Goal: Complete application form: Complete application form

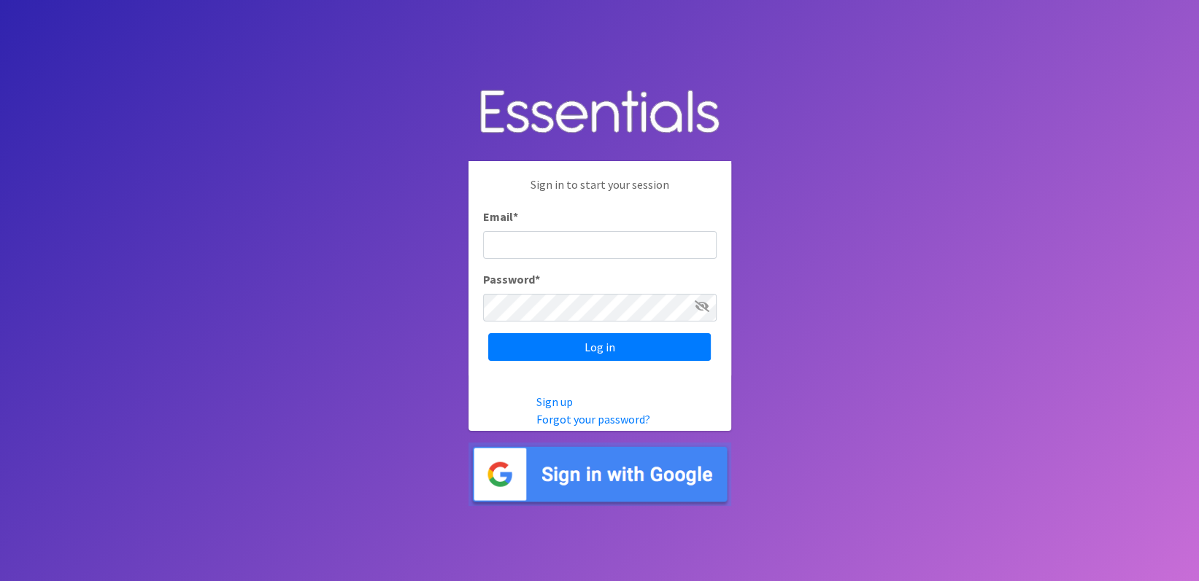
click at [566, 245] on input "Email *" at bounding box center [599, 245] width 233 height 28
click at [566, 242] on input "Email *" at bounding box center [599, 245] width 233 height 28
type input "[EMAIL_ADDRESS][DOMAIN_NAME]"
click at [838, 225] on body "Sign in to start your session Email * ggoc@att.net Password * Log in Sign up Fo…" at bounding box center [599, 290] width 1199 height 581
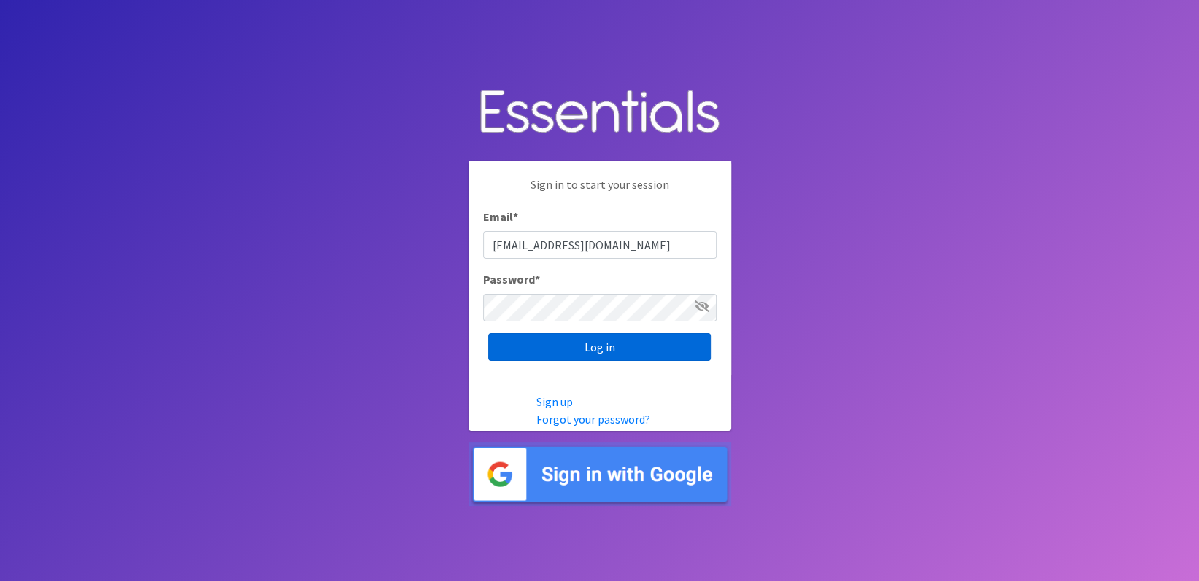
click at [609, 341] on input "Log in" at bounding box center [599, 347] width 223 height 28
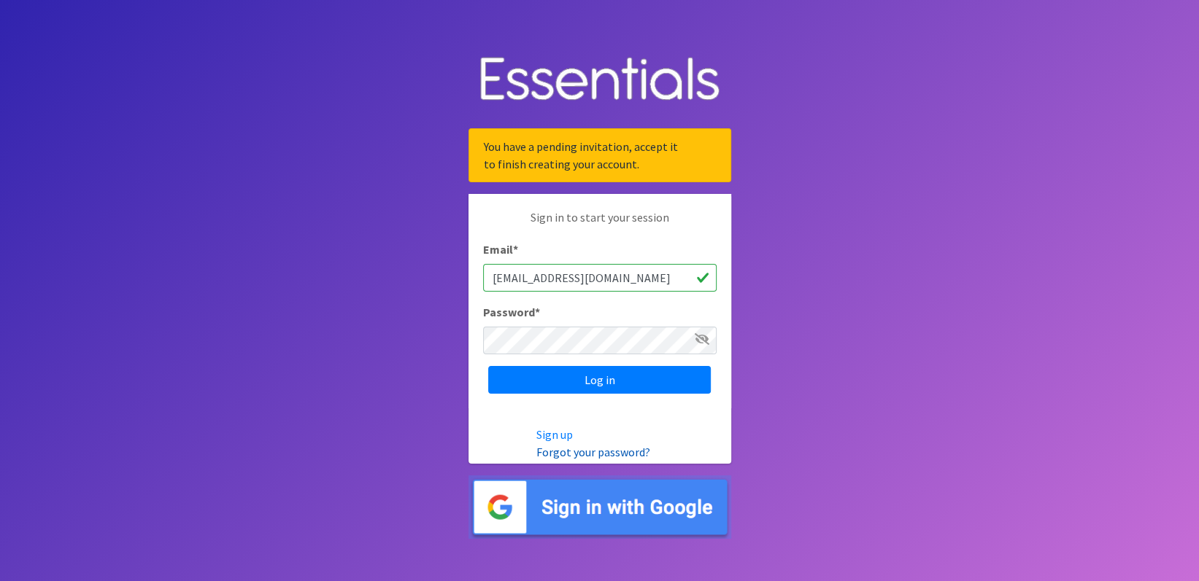
click at [568, 447] on link "Forgot your password?" at bounding box center [593, 452] width 114 height 15
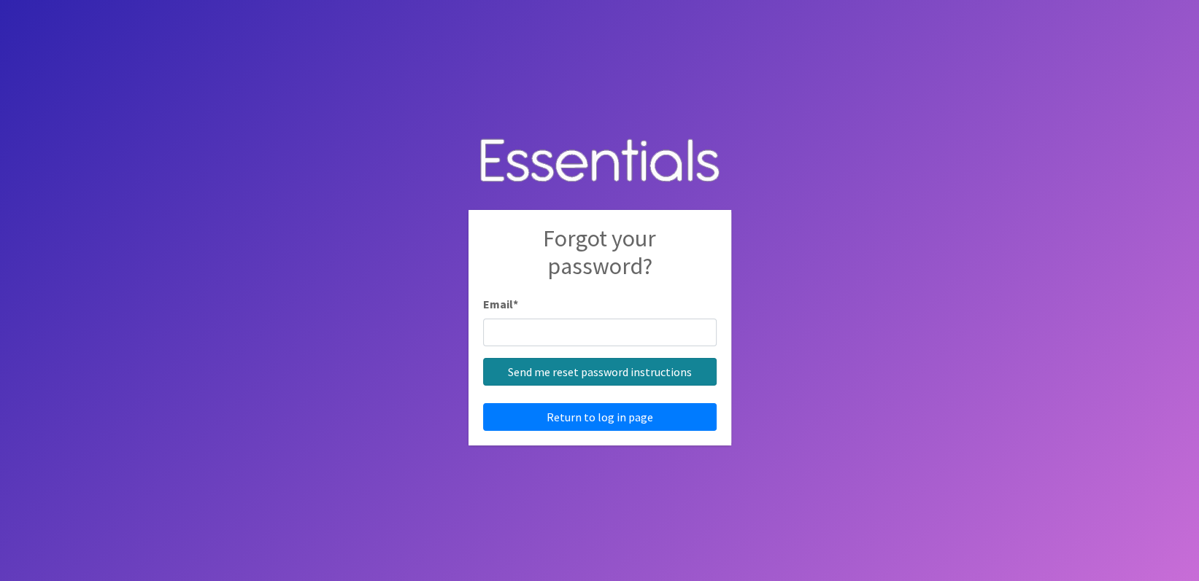
click at [656, 369] on input "Send me reset password instructions" at bounding box center [599, 372] width 233 height 28
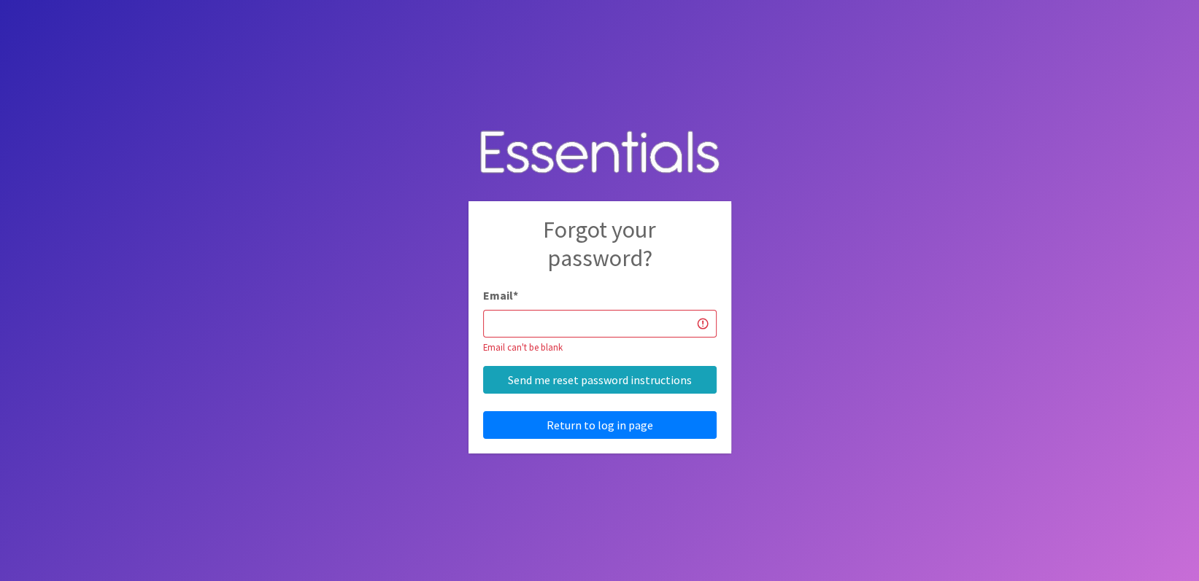
click at [600, 318] on input "Email *" at bounding box center [599, 324] width 233 height 28
type input "[EMAIL_ADDRESS][DOMAIN_NAME]"
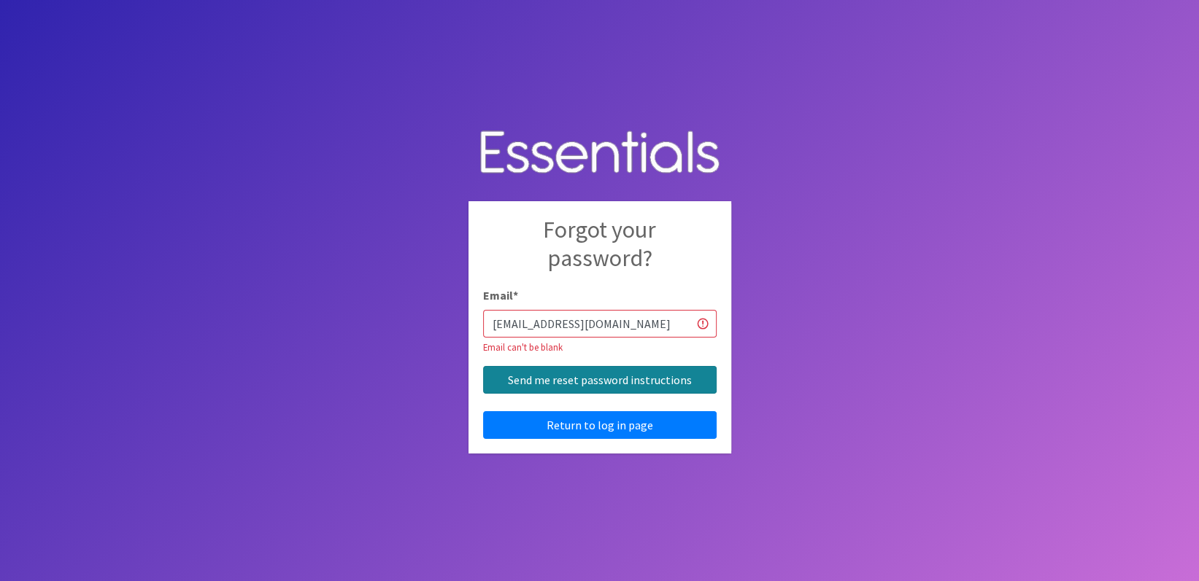
click at [624, 378] on input "Send me reset password instructions" at bounding box center [599, 380] width 233 height 28
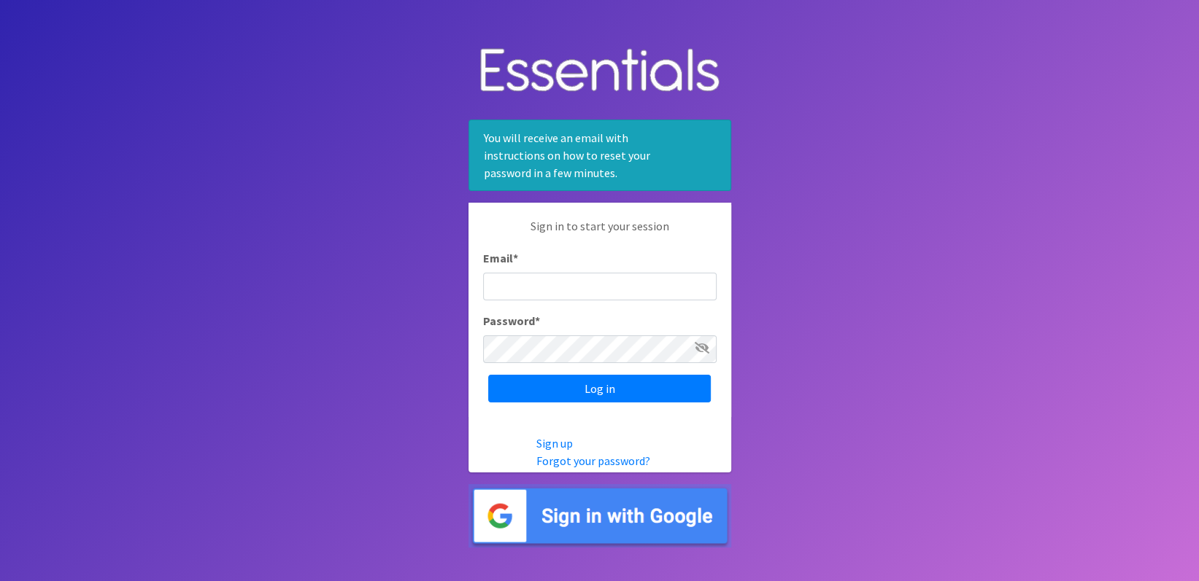
click at [612, 289] on input "Email *" at bounding box center [599, 287] width 233 height 28
type input "ggoc@att.net"
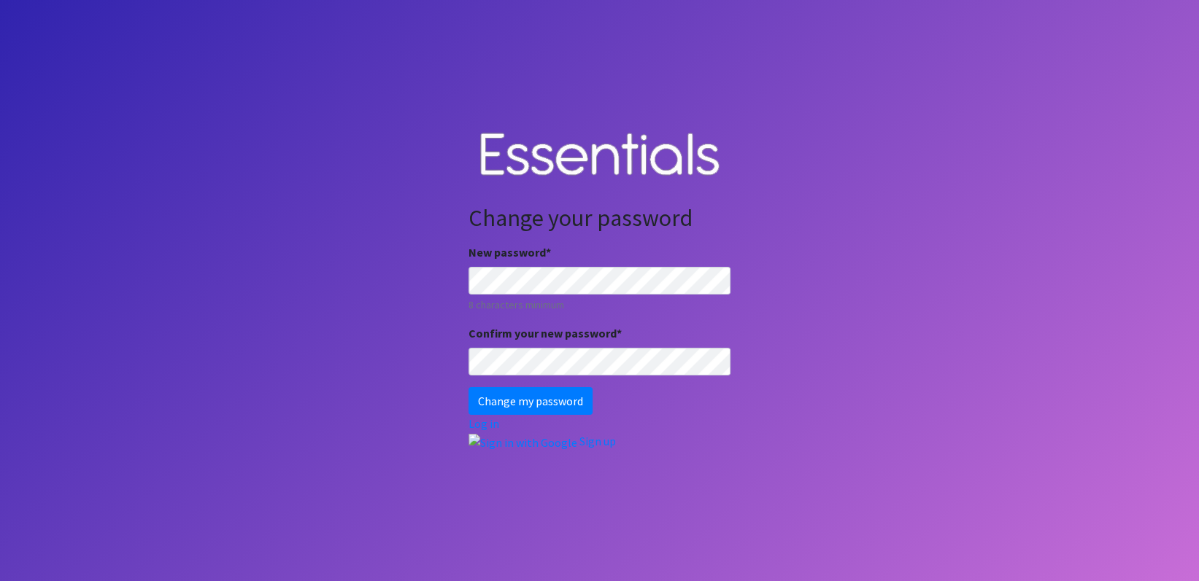
click at [911, 218] on body "Change your password New password * 8 characters minimum Confirm your new passw…" at bounding box center [599, 290] width 1199 height 581
click at [961, 298] on body "Change your password New password * 8 characters minimum Confirm your new passw…" at bounding box center [599, 290] width 1199 height 581
click at [527, 400] on input "Change my password" at bounding box center [530, 401] width 124 height 28
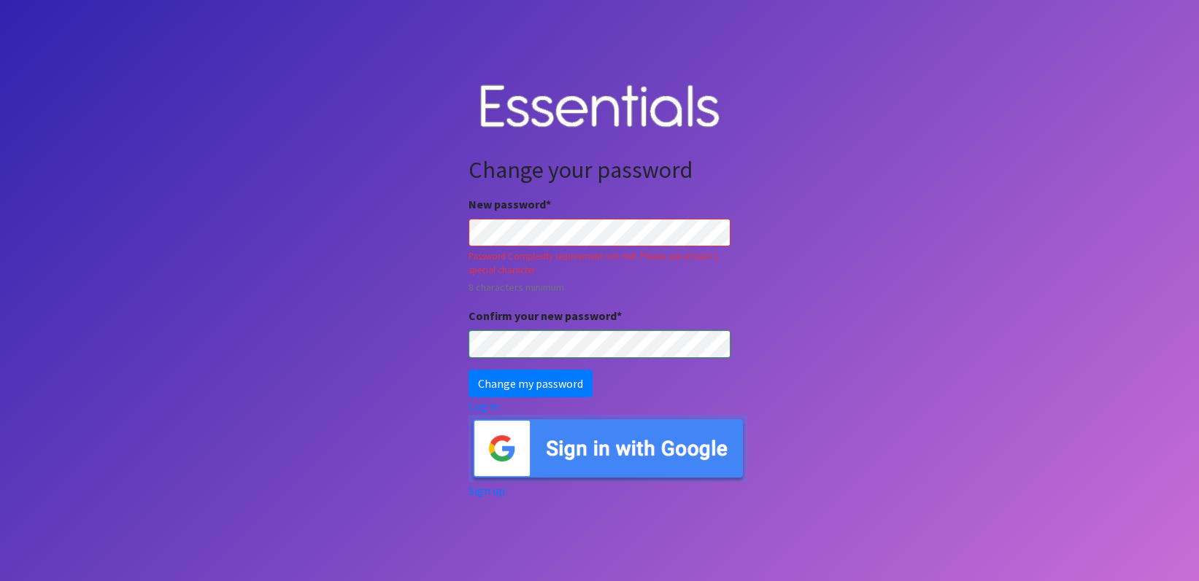
click at [1025, 220] on body "Change your password New password * Password Complexity requirement not met. Pl…" at bounding box center [599, 290] width 1199 height 581
click at [570, 384] on input "Change my password" at bounding box center [530, 384] width 124 height 28
click at [507, 383] on input "Change my password" at bounding box center [530, 384] width 124 height 28
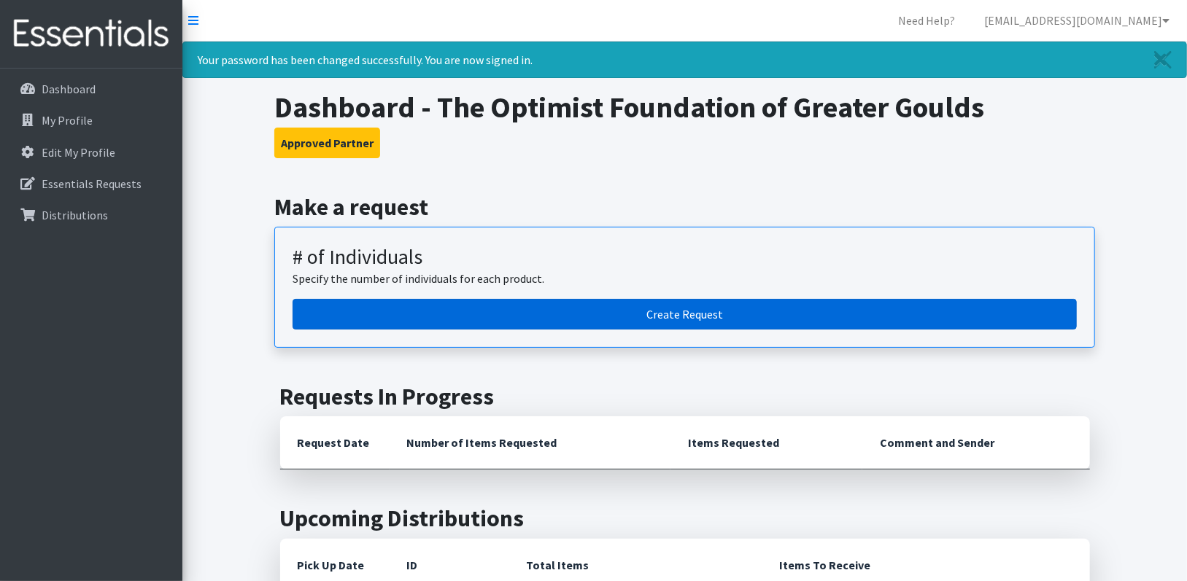
click at [688, 307] on link "Create Request" at bounding box center [685, 314] width 784 height 31
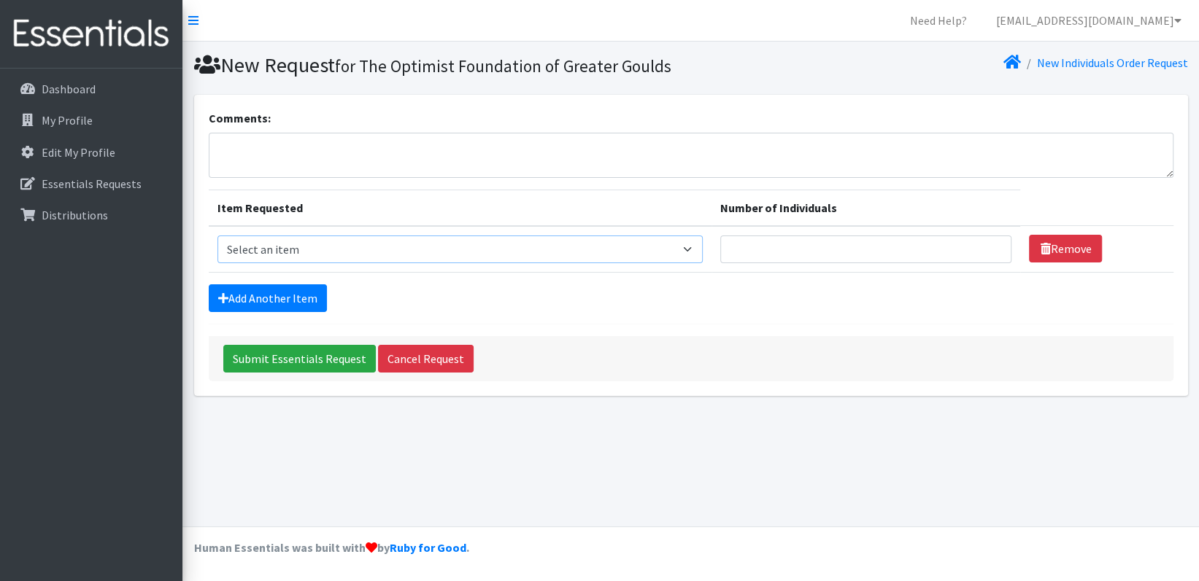
click at [699, 249] on select "Select an item # - Total number of kids being served with this order: Baby wipe…" at bounding box center [460, 250] width 486 height 28
select select "2665"
click at [217, 236] on select "Select an item # - Total number of kids being served with this order: Baby wipe…" at bounding box center [460, 250] width 486 height 28
type input "1"
click at [990, 245] on input "1" at bounding box center [865, 250] width 291 height 28
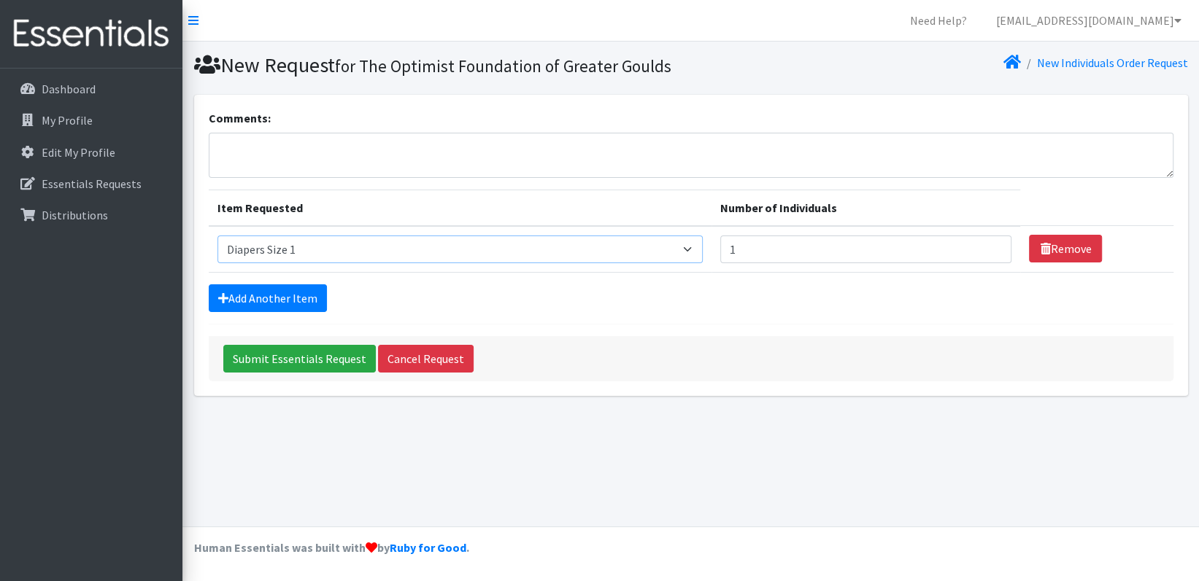
click at [699, 252] on select "Select an item # - Total number of kids being served with this order: Baby wipe…" at bounding box center [460, 250] width 486 height 28
click at [816, 241] on input "1" at bounding box center [865, 250] width 291 height 28
type input "4"
click at [757, 249] on input "4" at bounding box center [865, 250] width 291 height 28
type input "10"
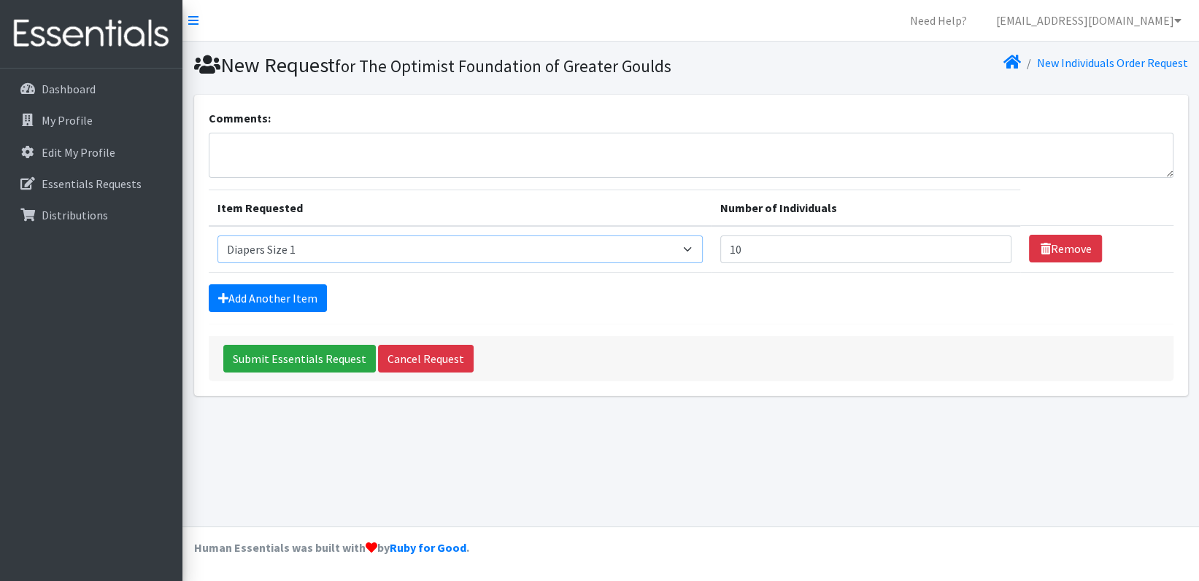
click at [699, 252] on select "Select an item # - Total number of kids being served with this order: Baby wipe…" at bounding box center [460, 250] width 486 height 28
select select "2648"
click at [217, 236] on select "Select an item # - Total number of kids being served with this order: Baby wipe…" at bounding box center [460, 250] width 486 height 28
click at [698, 247] on select "Select an item # - Total number of kids being served with this order: Baby wipe…" at bounding box center [460, 250] width 486 height 28
click at [217, 236] on select "Select an item # - Total number of kids being served with this order: Baby wipe…" at bounding box center [460, 250] width 486 height 28
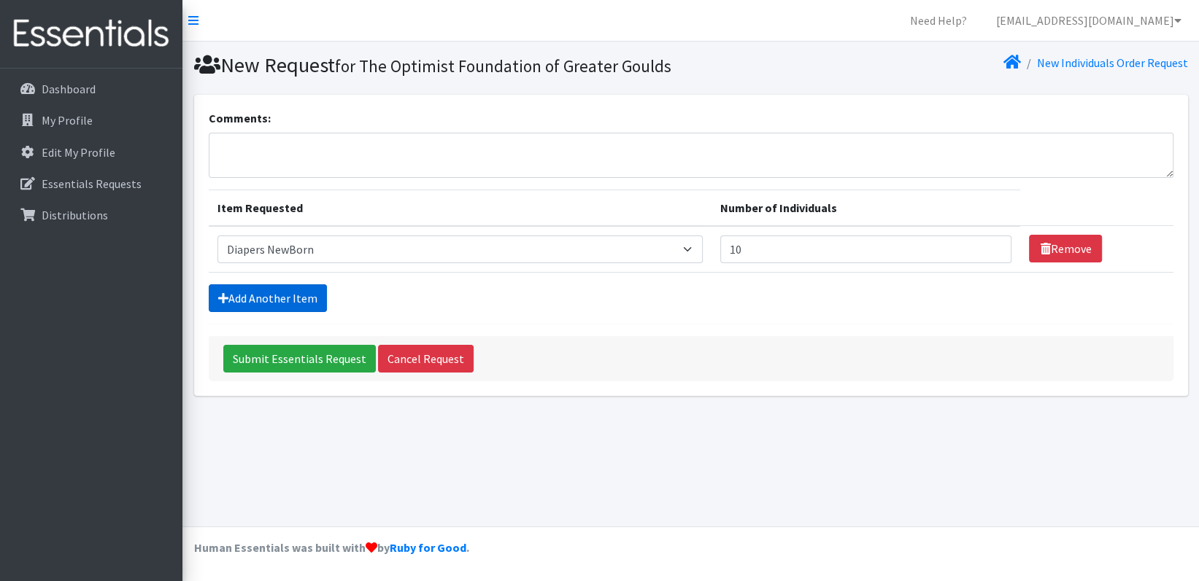
click at [306, 299] on link "Add Another Item" at bounding box center [268, 299] width 118 height 28
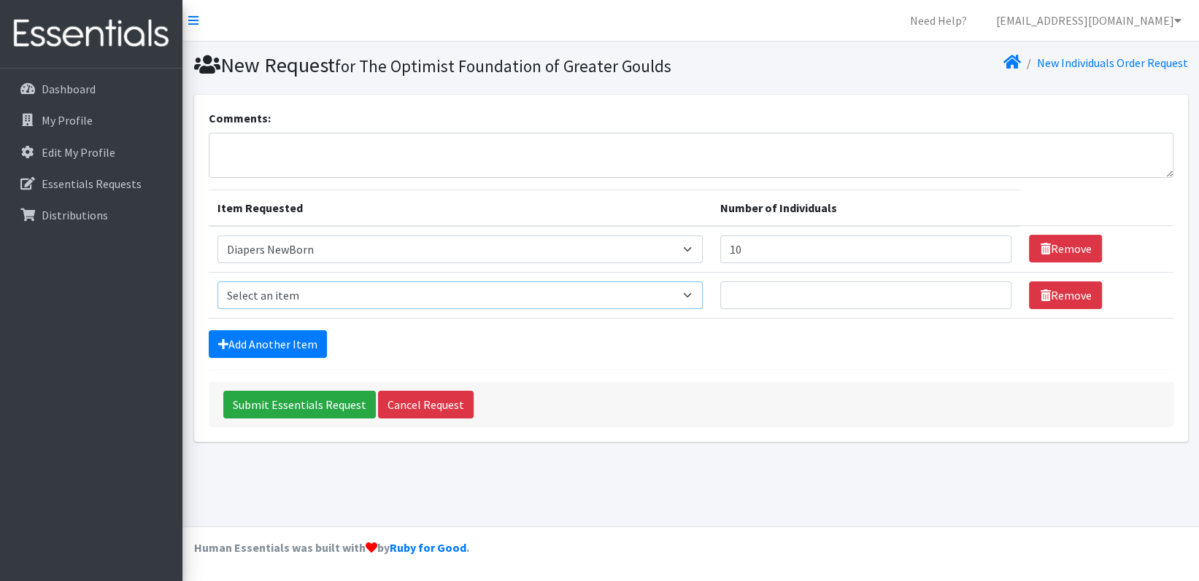
click at [700, 293] on select "Select an item # - Total number of kids being served with this order: Baby wipe…" at bounding box center [460, 296] width 486 height 28
select select "2665"
click at [217, 282] on select "Select an item # - Total number of kids being served with this order: Baby wipe…" at bounding box center [460, 296] width 486 height 28
click at [760, 295] on input "Number of Individuals" at bounding box center [865, 296] width 291 height 28
type input "10"
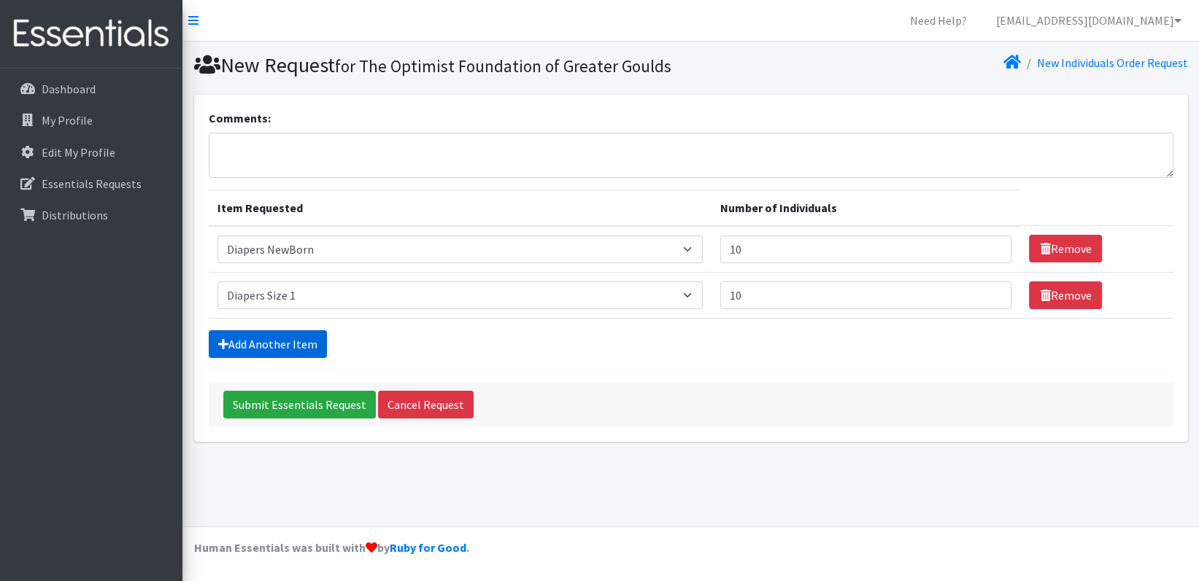
click at [300, 342] on link "Add Another Item" at bounding box center [268, 344] width 118 height 28
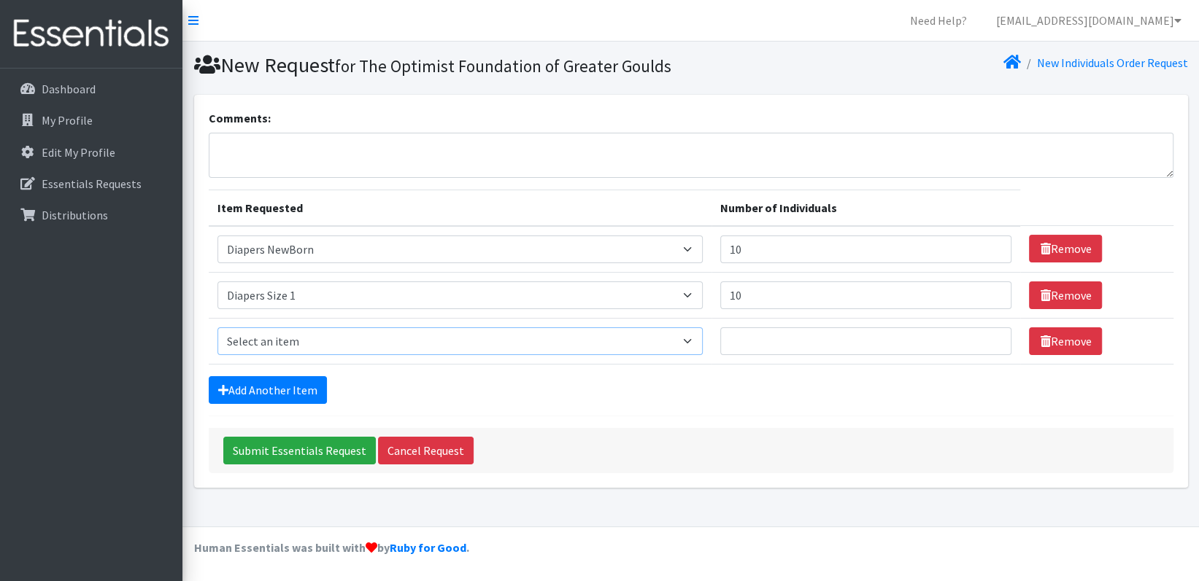
click at [696, 344] on select "Select an item # - Total number of kids being served with this order: Baby wipe…" at bounding box center [460, 342] width 486 height 28
select select "2668"
click at [217, 328] on select "Select an item # - Total number of kids being served with this order: Baby wipe…" at bounding box center [460, 342] width 486 height 28
click at [743, 335] on input "Number of Individuals" at bounding box center [865, 342] width 291 height 28
type input "10"
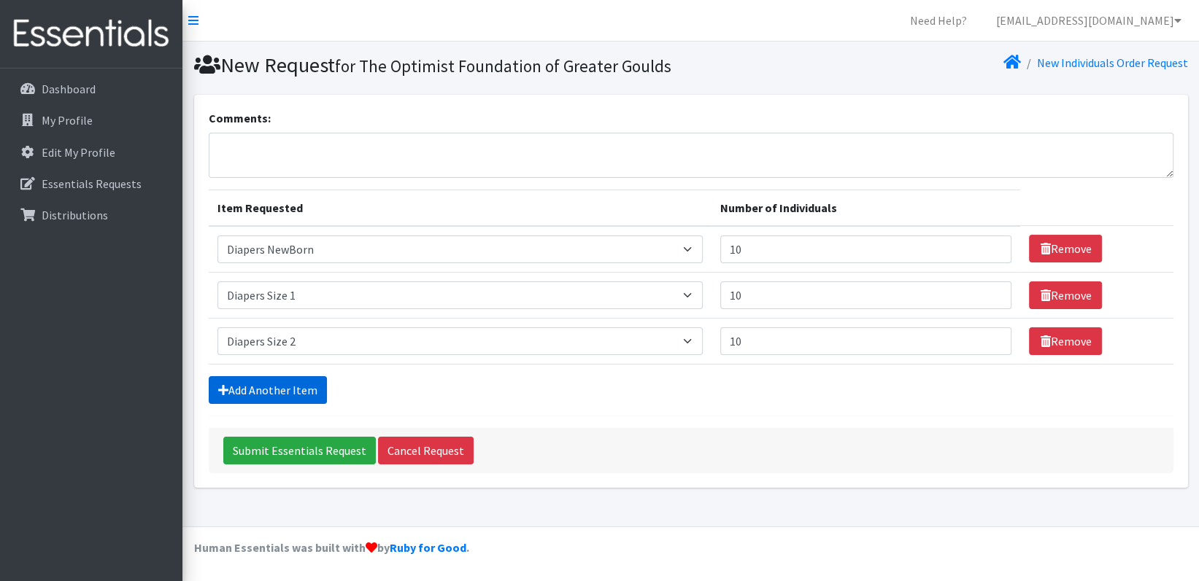
click at [298, 389] on link "Add Another Item" at bounding box center [268, 390] width 118 height 28
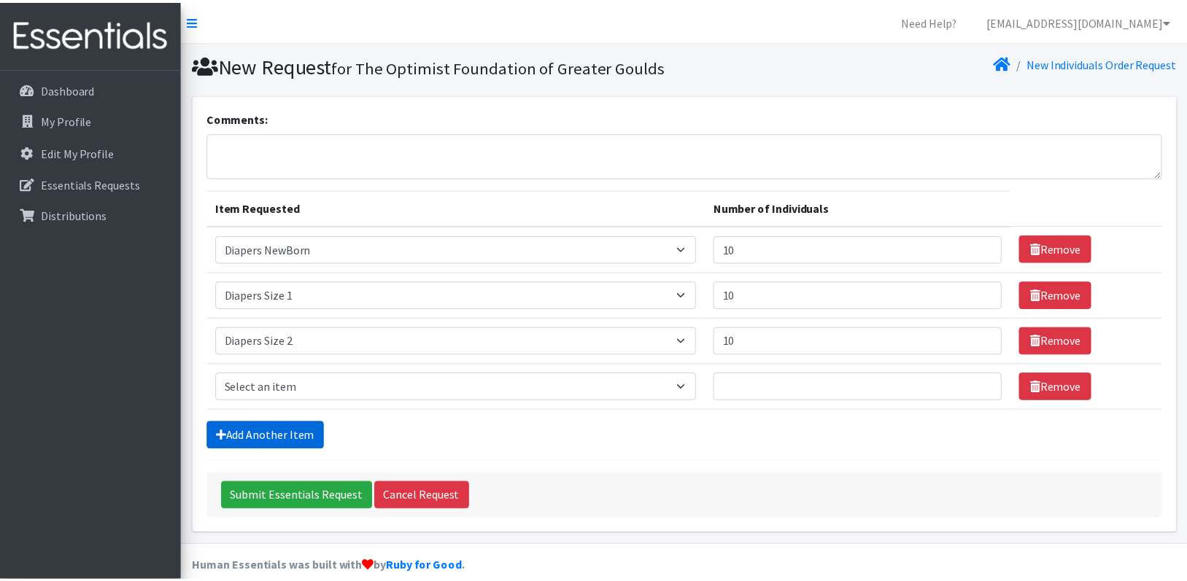
scroll to position [17, 0]
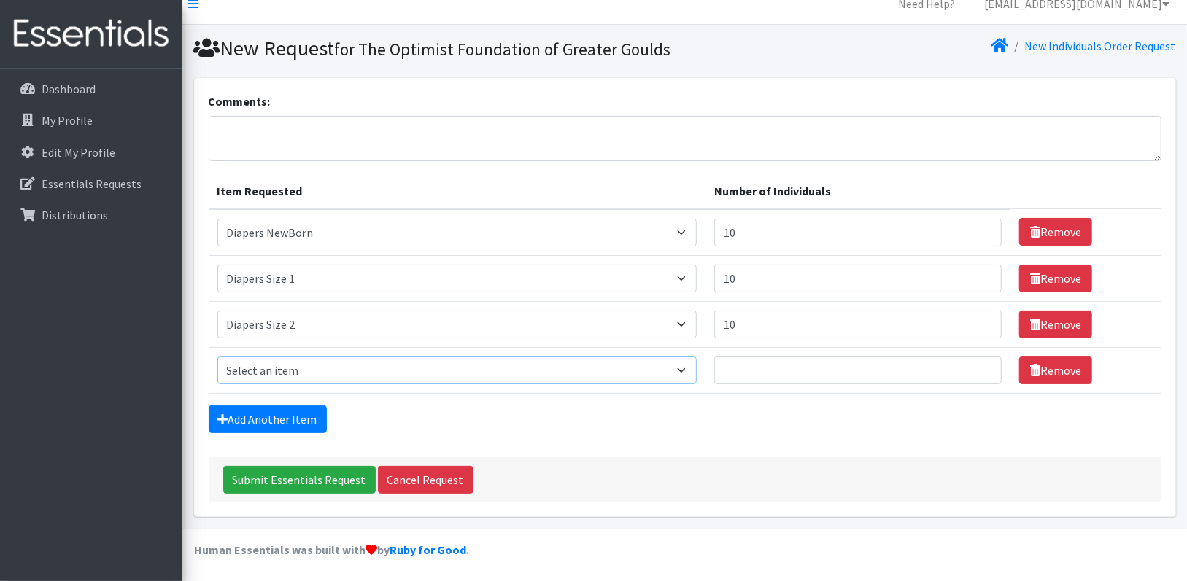
click at [697, 368] on select "Select an item # - Total number of kids being served with this order: Baby wipe…" at bounding box center [456, 371] width 479 height 28
select select "2655"
click at [217, 357] on select "Select an item # - Total number of kids being served with this order: Baby wipe…" at bounding box center [456, 371] width 479 height 28
click at [738, 360] on input "Number of Individuals" at bounding box center [857, 371] width 287 height 28
type input "10"
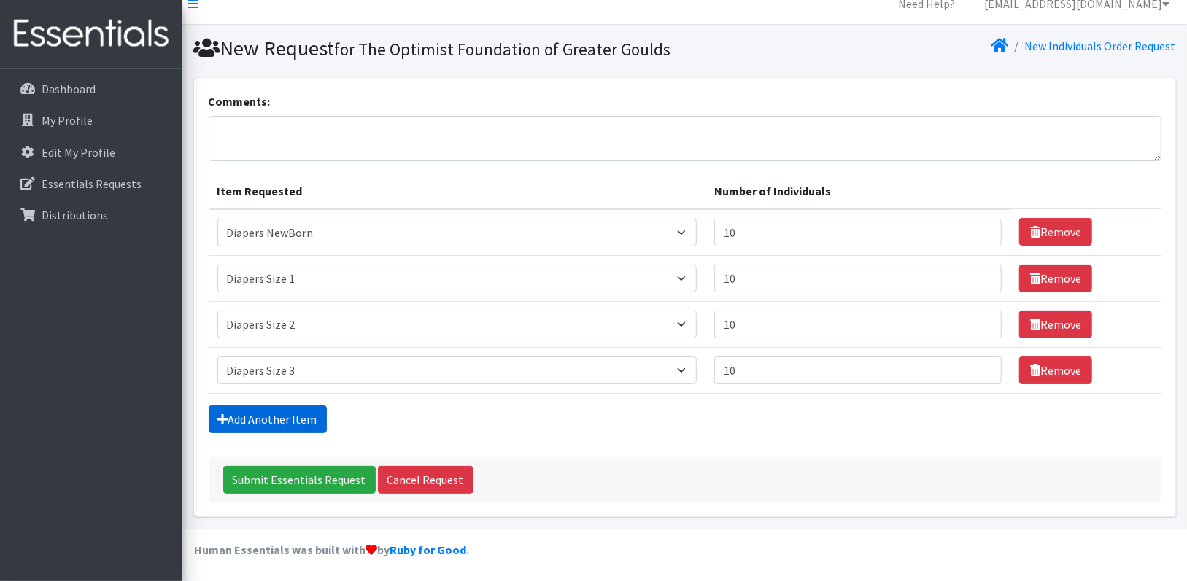
click at [309, 414] on link "Add Another Item" at bounding box center [268, 420] width 118 height 28
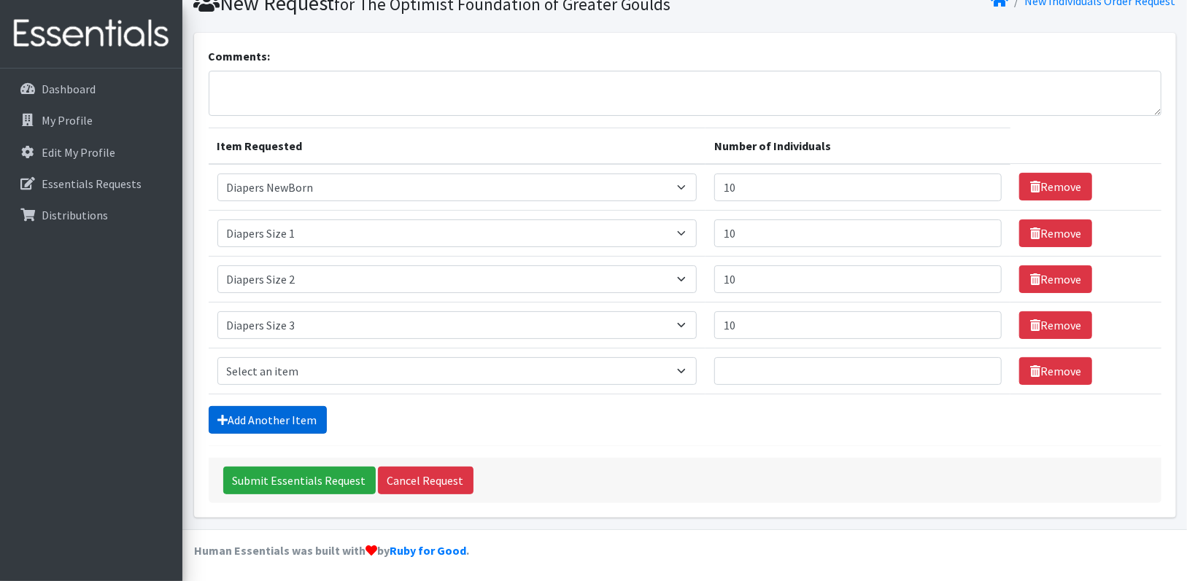
scroll to position [63, 0]
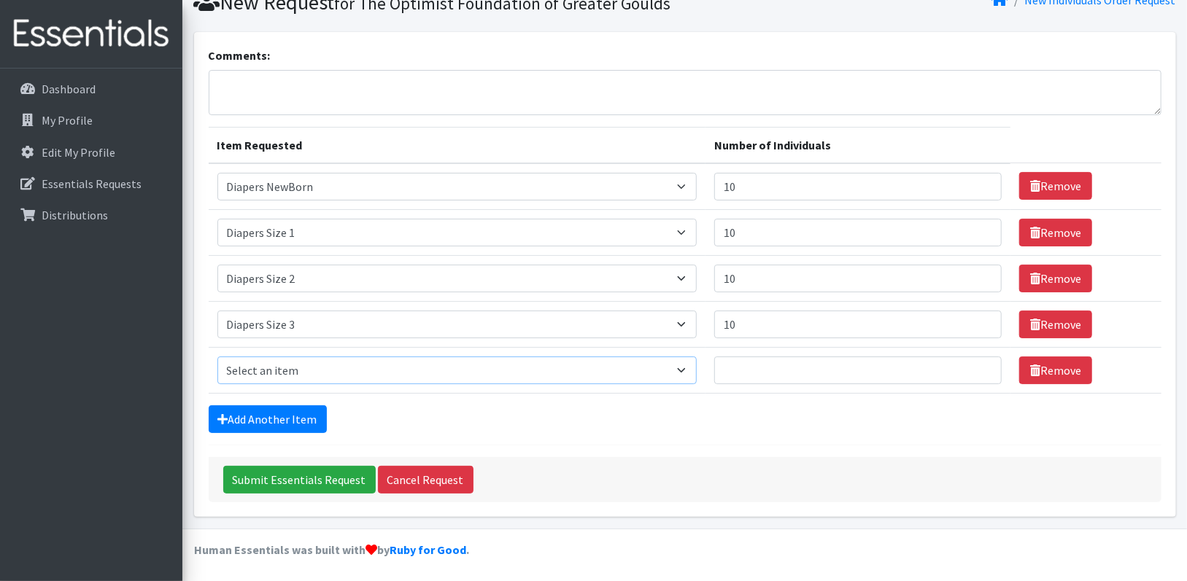
click at [685, 368] on select "Select an item # - Total number of kids being served with this order: Baby wipe…" at bounding box center [456, 371] width 479 height 28
select select "2661"
click at [217, 357] on select "Select an item # - Total number of kids being served with this order: Baby wipe…" at bounding box center [456, 371] width 479 height 28
click at [759, 374] on input "Number of Individuals" at bounding box center [857, 371] width 287 height 28
type input "10"
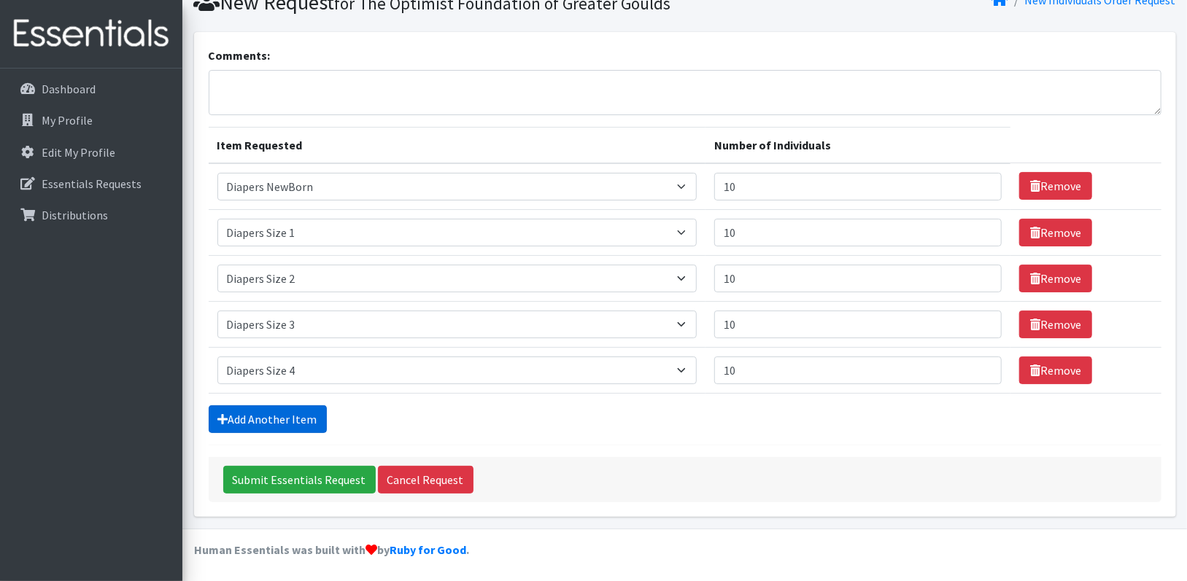
click at [307, 417] on link "Add Another Item" at bounding box center [268, 420] width 118 height 28
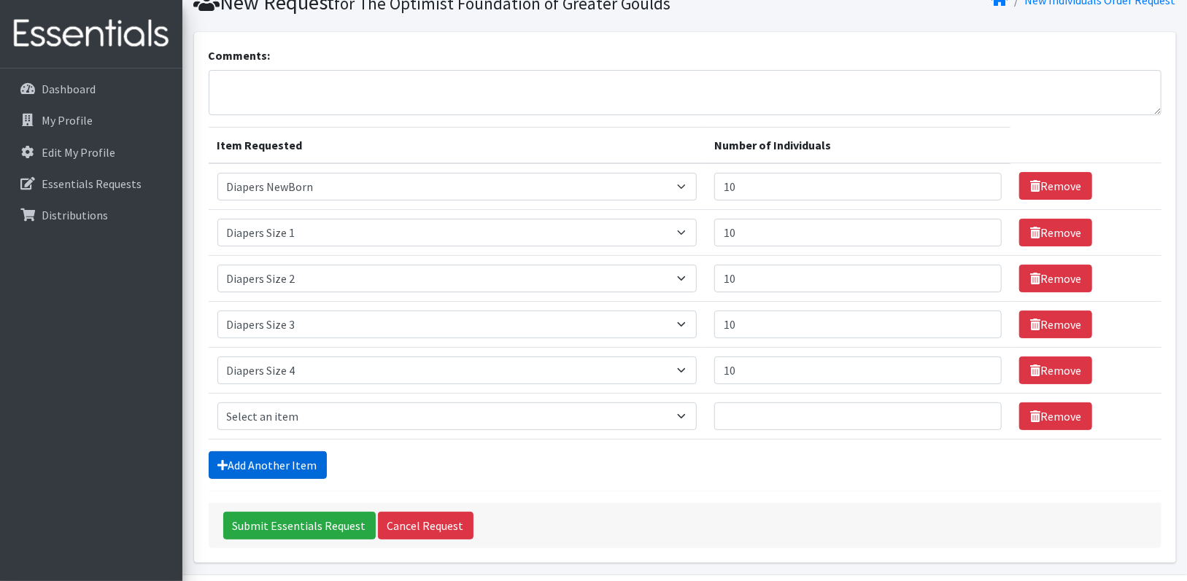
scroll to position [109, 0]
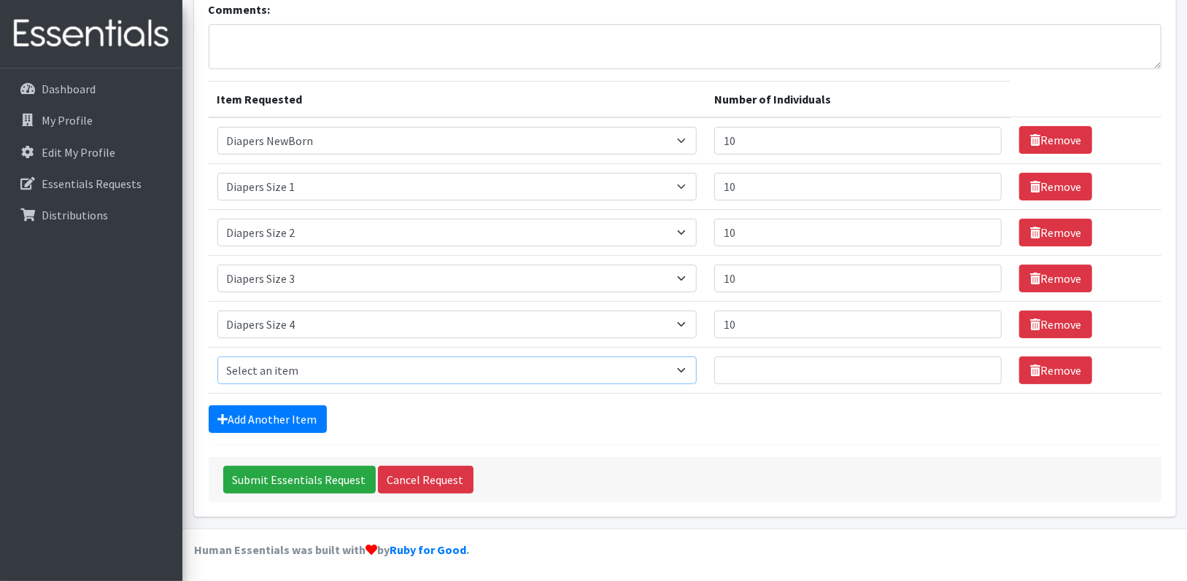
click at [694, 365] on select "Select an item # - Total number of kids being served with this order: Baby wipe…" at bounding box center [456, 371] width 479 height 28
select select "2652"
click at [217, 357] on select "Select an item # - Total number of kids being served with this order: Baby wipe…" at bounding box center [456, 371] width 479 height 28
click at [750, 367] on input "Number of Individuals" at bounding box center [857, 371] width 287 height 28
type input "10"
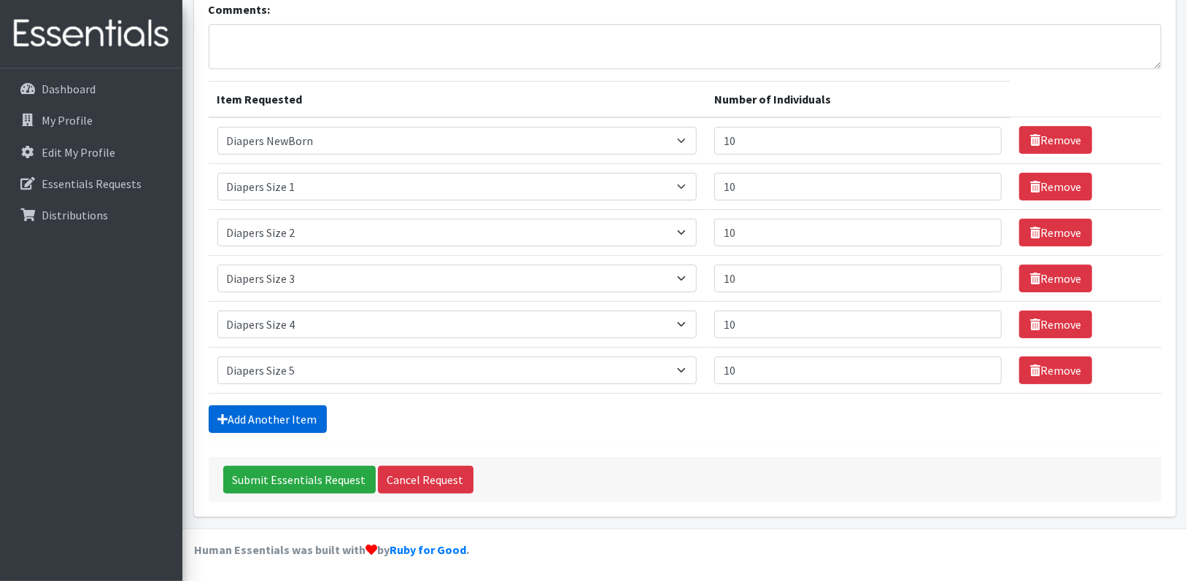
click at [305, 421] on link "Add Another Item" at bounding box center [268, 420] width 118 height 28
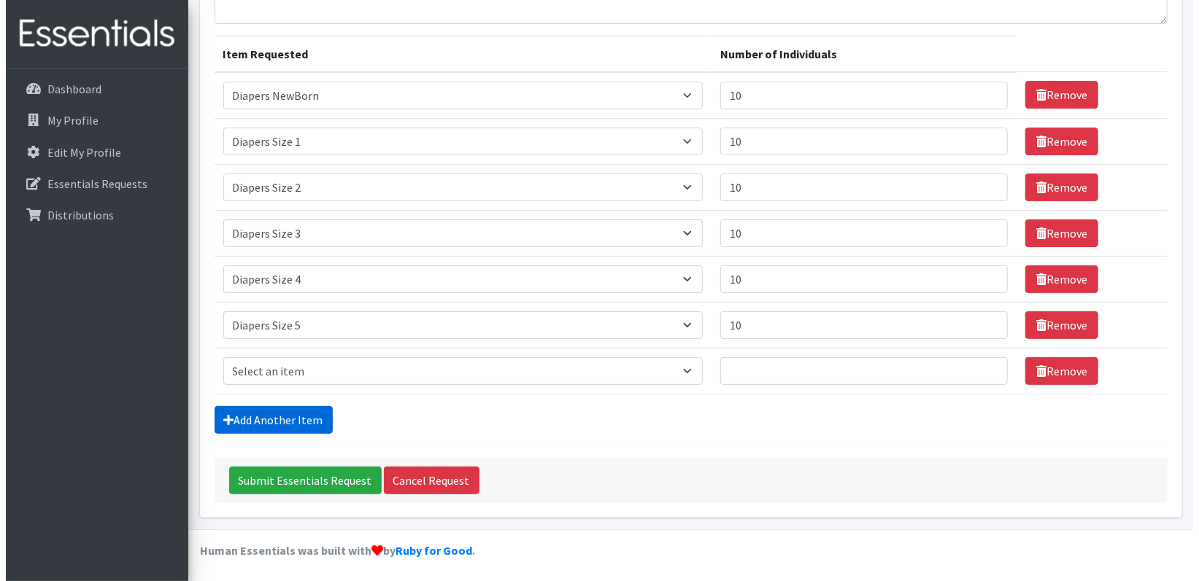
scroll to position [154, 0]
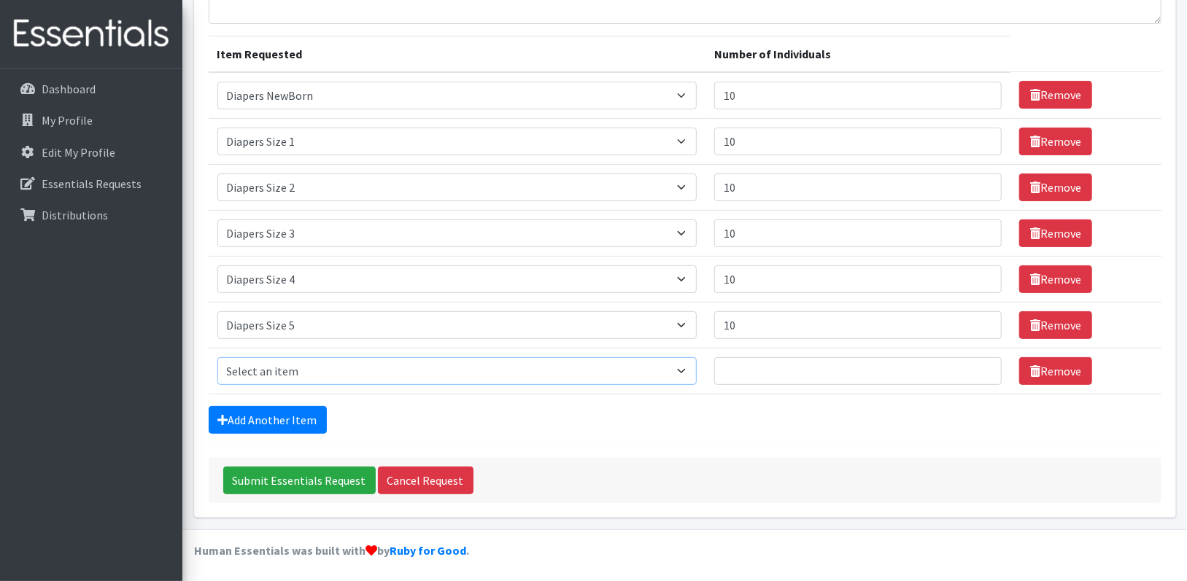
click at [696, 372] on select "Select an item # - Total number of kids being served with this order: Baby wipe…" at bounding box center [456, 371] width 479 height 28
select select "2674"
click at [217, 357] on select "Select an item # - Total number of kids being served with this order: Baby wipe…" at bounding box center [456, 371] width 479 height 28
click at [742, 363] on input "Number of Individuals" at bounding box center [857, 371] width 287 height 28
type input "10"
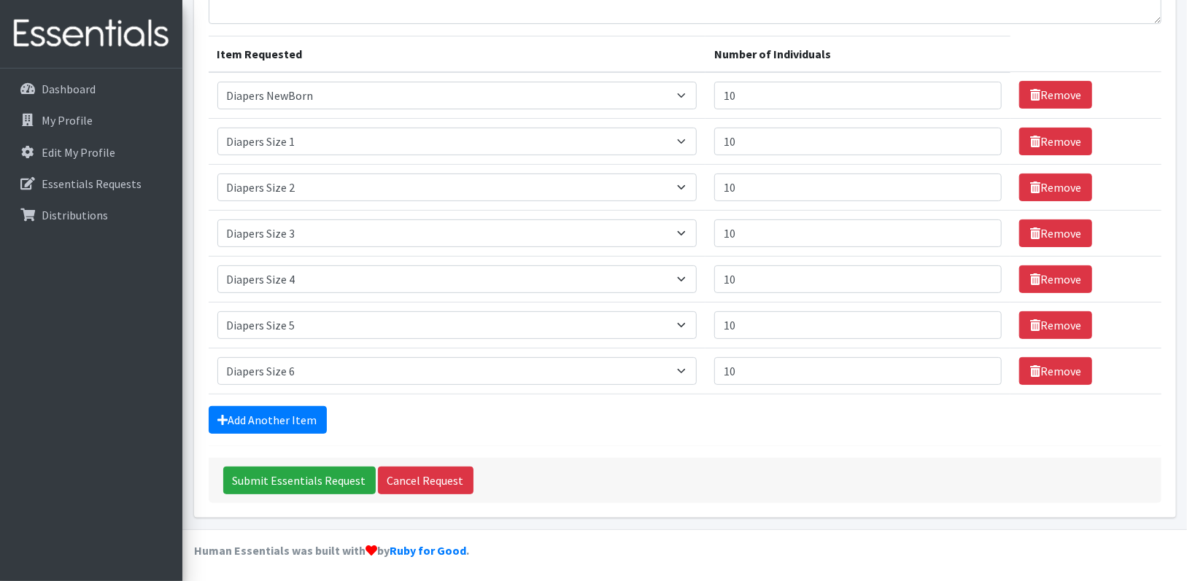
click at [559, 432] on form "Comments: Item Requested Number of Individuals Item Requested Select an item # …" at bounding box center [685, 229] width 953 height 548
click at [691, 369] on select "Select an item # - Total number of kids being served with this order: Baby wipe…" at bounding box center [456, 371] width 479 height 28
select select "12644"
click at [217, 357] on select "Select an item # - Total number of kids being served with this order: Baby wipe…" at bounding box center [456, 371] width 479 height 28
click at [805, 376] on input "10" at bounding box center [857, 371] width 287 height 28
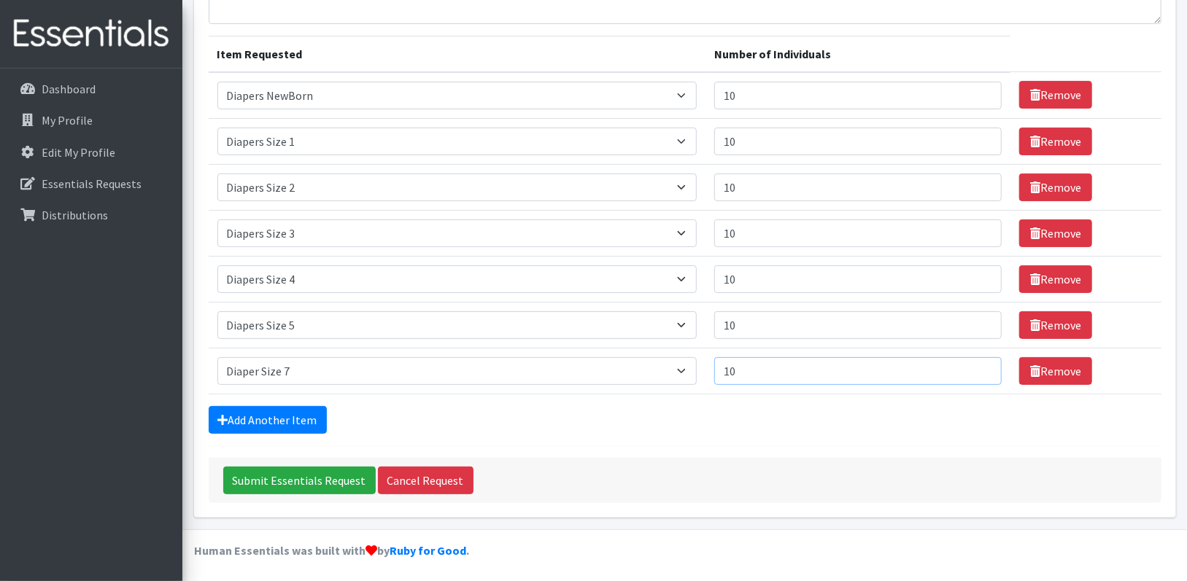
type input "1"
type input "7"
click at [290, 475] on input "Submit Essentials Request" at bounding box center [299, 481] width 152 height 28
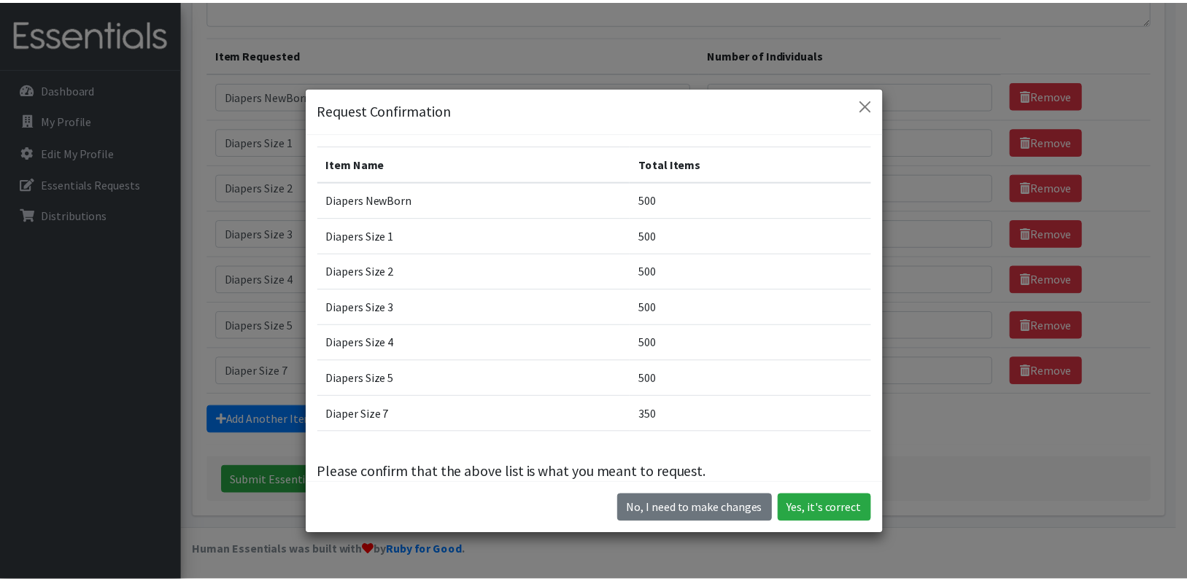
scroll to position [23, 0]
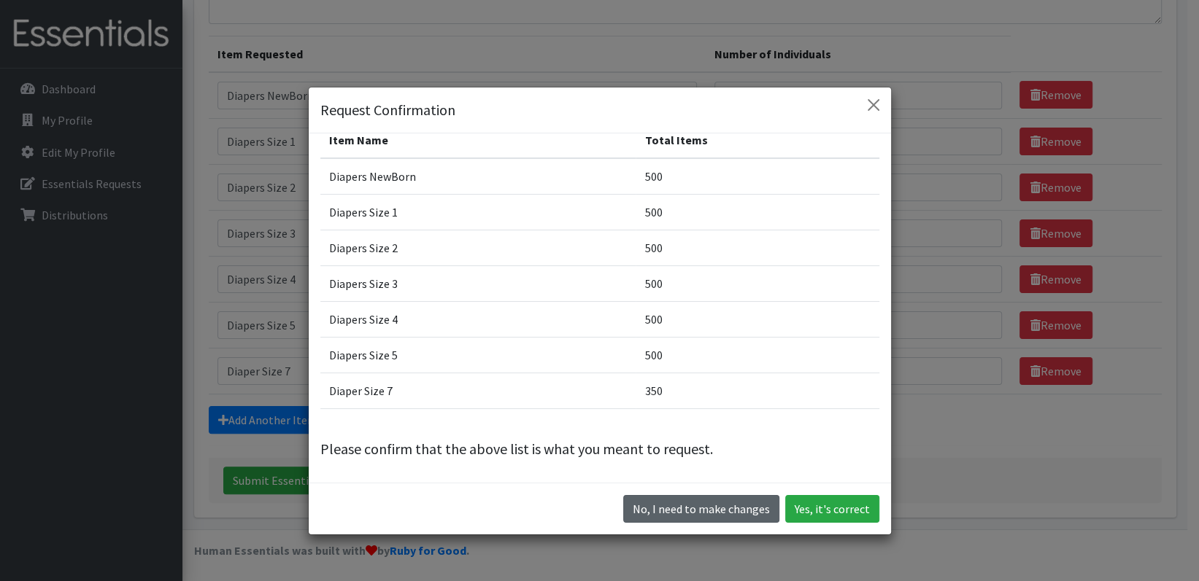
click at [684, 515] on button "No, I need to make changes" at bounding box center [701, 509] width 156 height 28
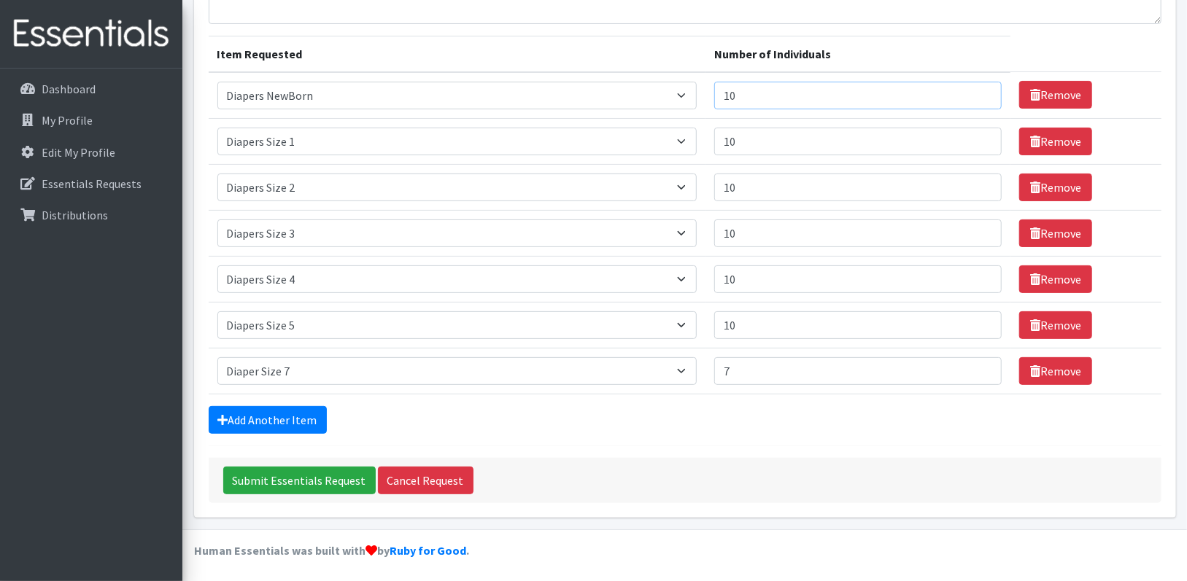
click at [765, 103] on input "10" at bounding box center [857, 96] width 287 height 28
type input "15"
click at [305, 482] on input "Submit Essentials Request" at bounding box center [299, 481] width 152 height 28
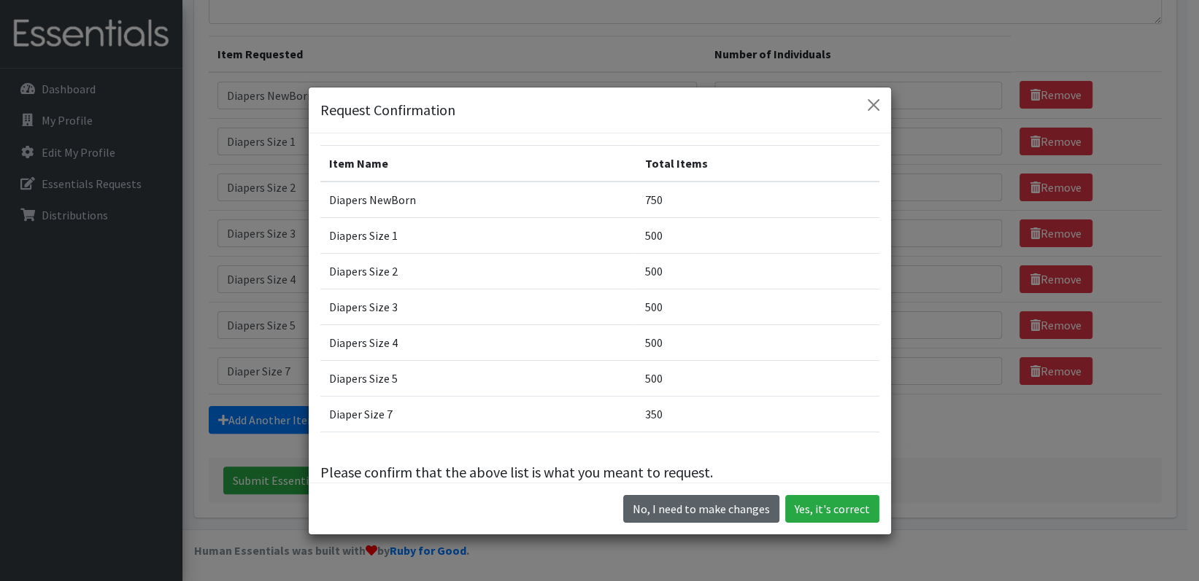
click at [649, 517] on button "No, I need to make changes" at bounding box center [701, 509] width 156 height 28
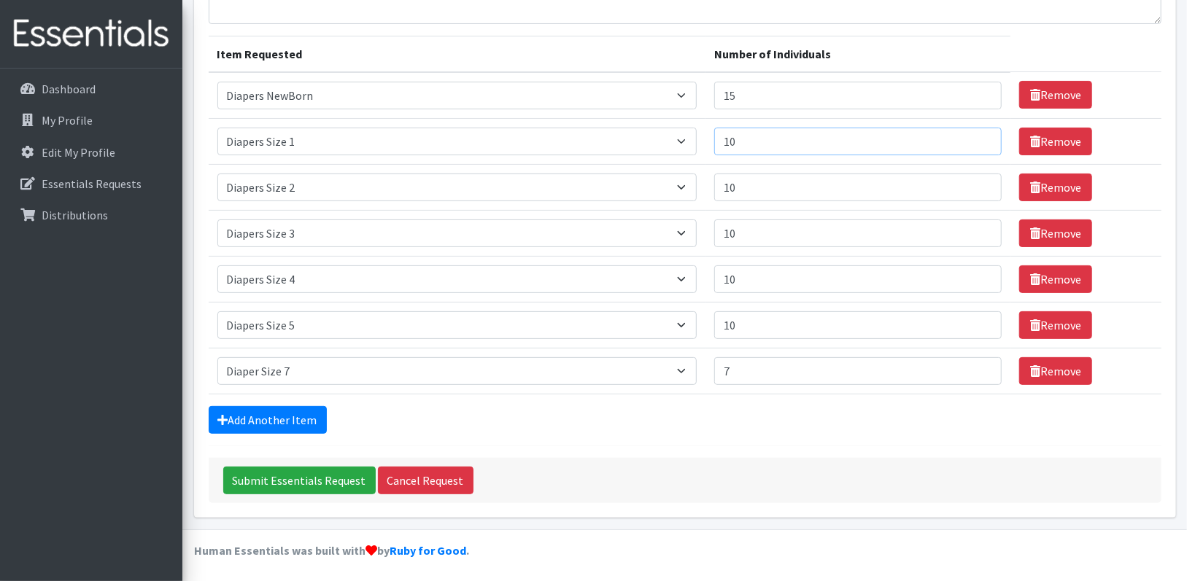
click at [786, 138] on input "10" at bounding box center [857, 142] width 287 height 28
type input "15"
click at [322, 481] on input "Submit Essentials Request" at bounding box center [299, 481] width 152 height 28
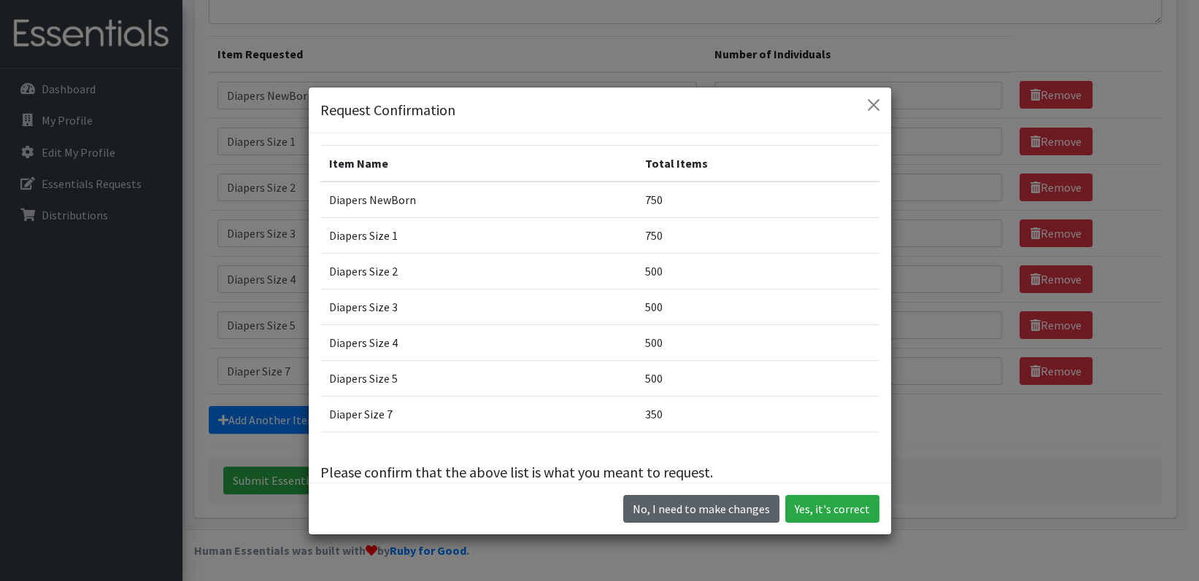
click at [637, 512] on button "No, I need to make changes" at bounding box center [701, 509] width 156 height 28
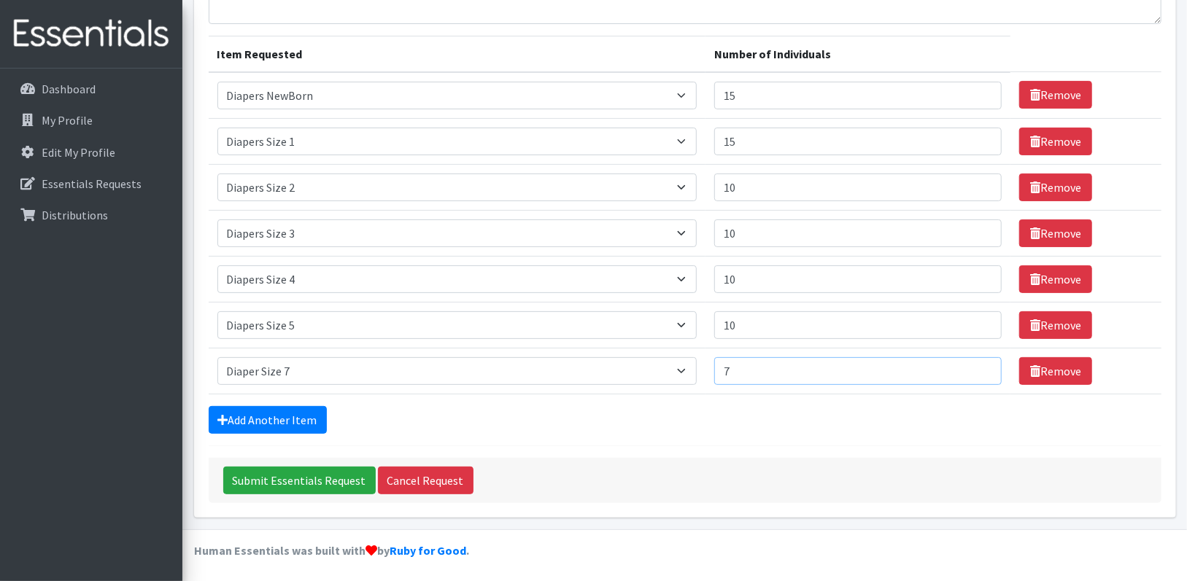
click at [757, 371] on input "7" at bounding box center [857, 371] width 287 height 28
type input "8"
click at [309, 481] on input "Submit Essentials Request" at bounding box center [299, 481] width 152 height 28
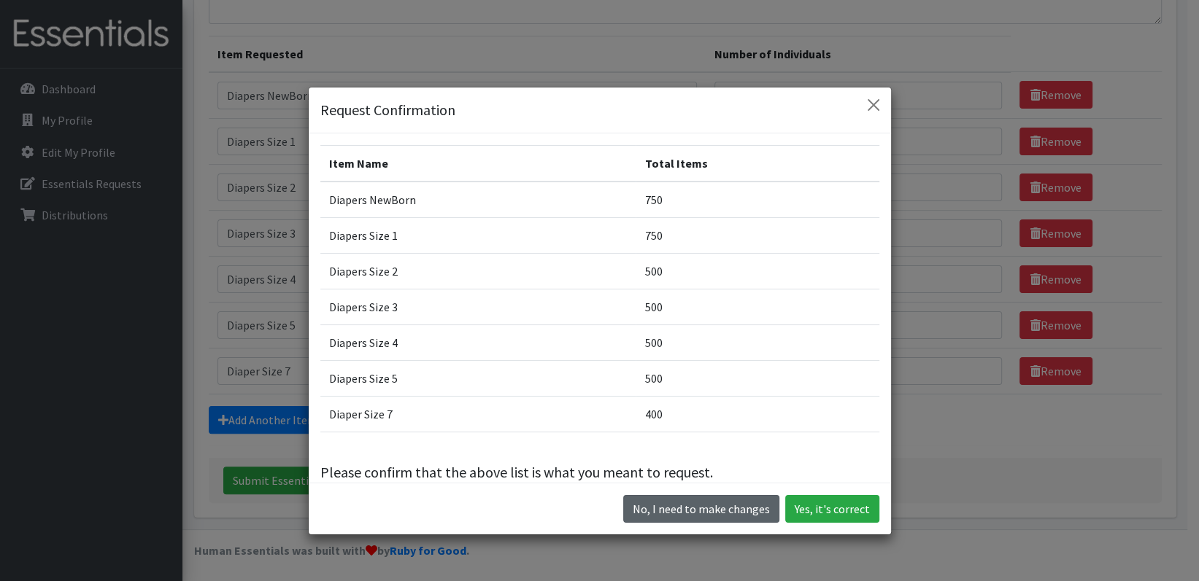
click at [643, 511] on button "No, I need to make changes" at bounding box center [701, 509] width 156 height 28
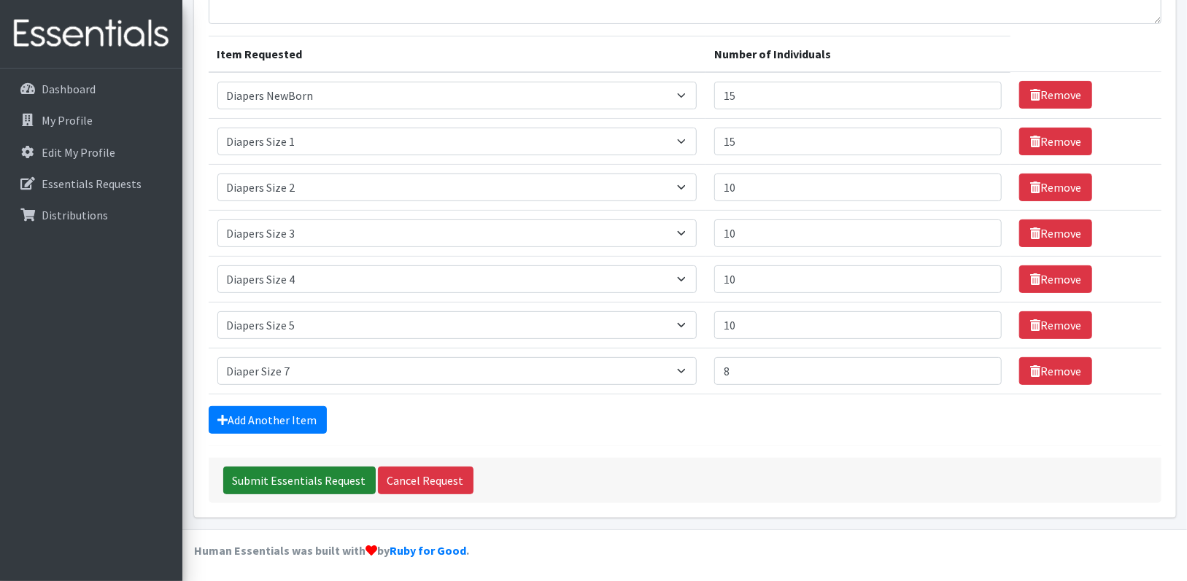
click at [298, 481] on input "Submit Essentials Request" at bounding box center [299, 481] width 152 height 28
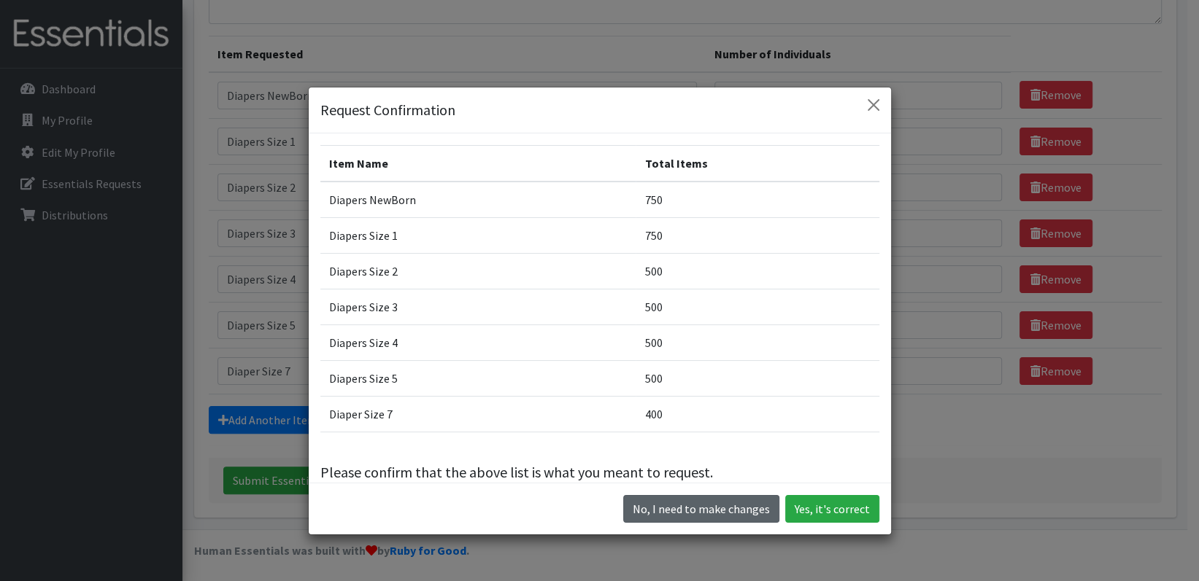
click at [710, 504] on button "No, I need to make changes" at bounding box center [701, 509] width 156 height 28
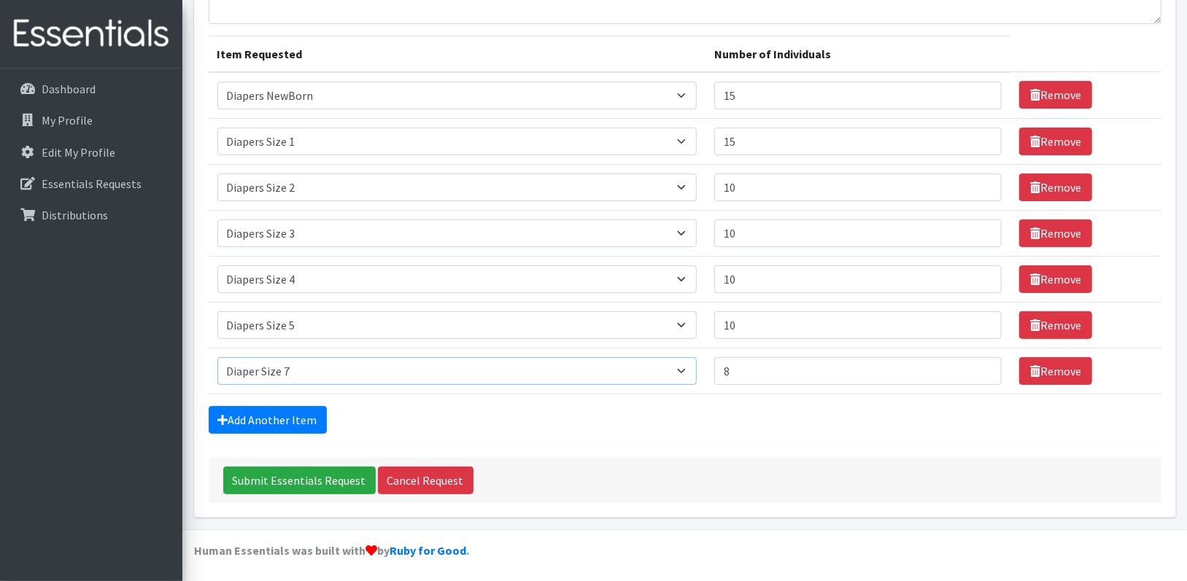
click at [688, 368] on select "Select an item # - Total number of kids being served with this order: Baby wipe…" at bounding box center [456, 371] width 479 height 28
click at [217, 357] on select "Select an item # - Total number of kids being served with this order: Baby wipe…" at bounding box center [456, 371] width 479 height 28
click at [690, 365] on select "Select an item # - Total number of kids being served with this order: Baby wipe…" at bounding box center [456, 371] width 479 height 28
select select "12644"
click at [217, 357] on select "Select an item # - Total number of kids being served with this order: Baby wipe…" at bounding box center [456, 371] width 479 height 28
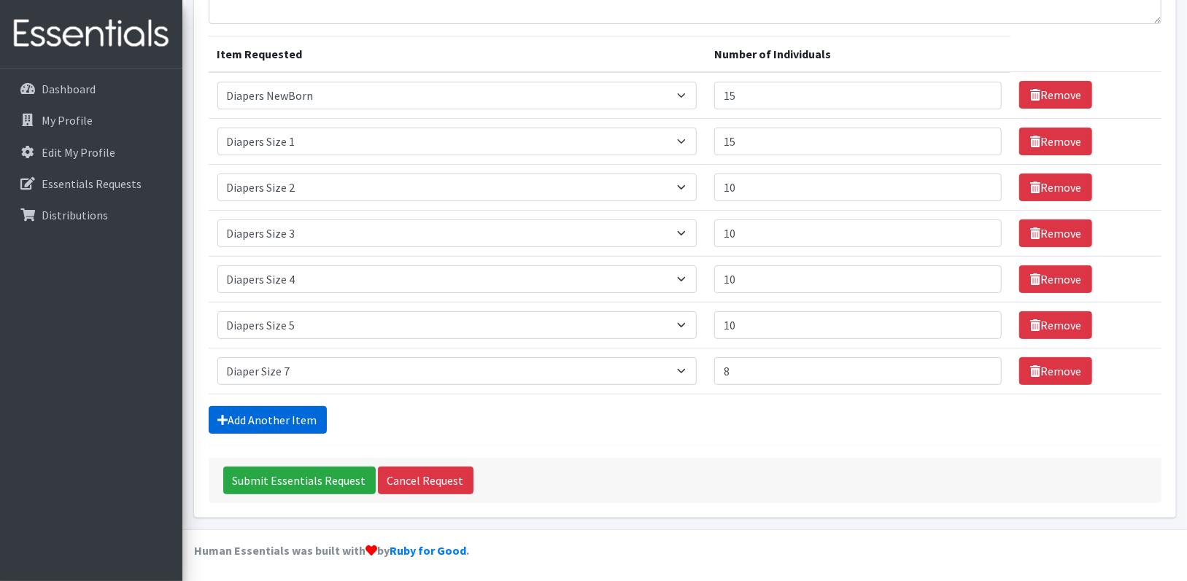
click at [305, 421] on link "Add Another Item" at bounding box center [268, 420] width 118 height 28
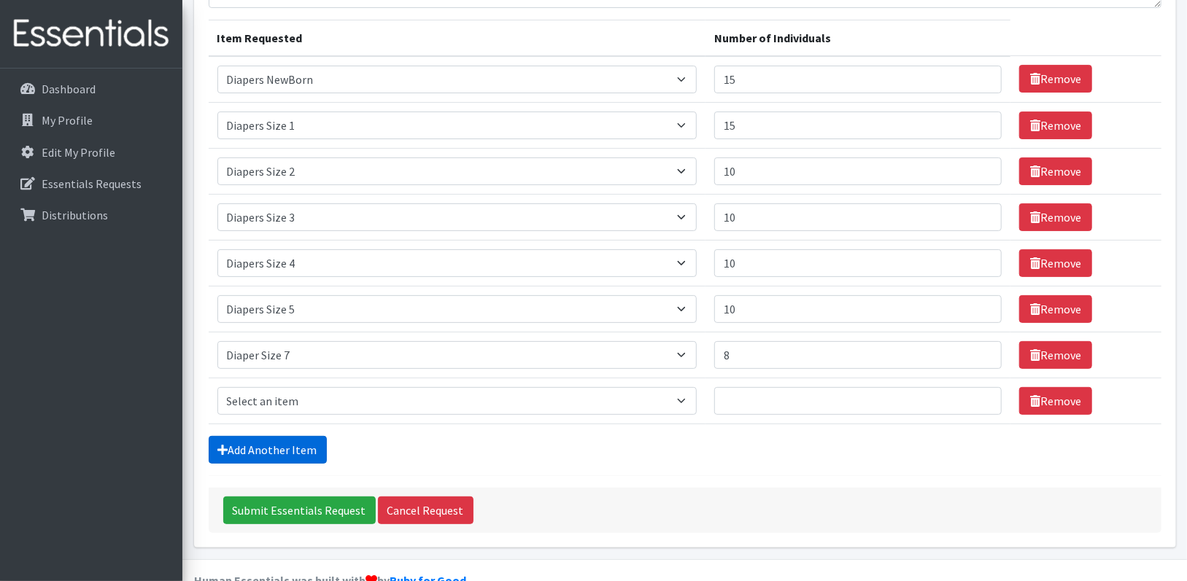
scroll to position [201, 0]
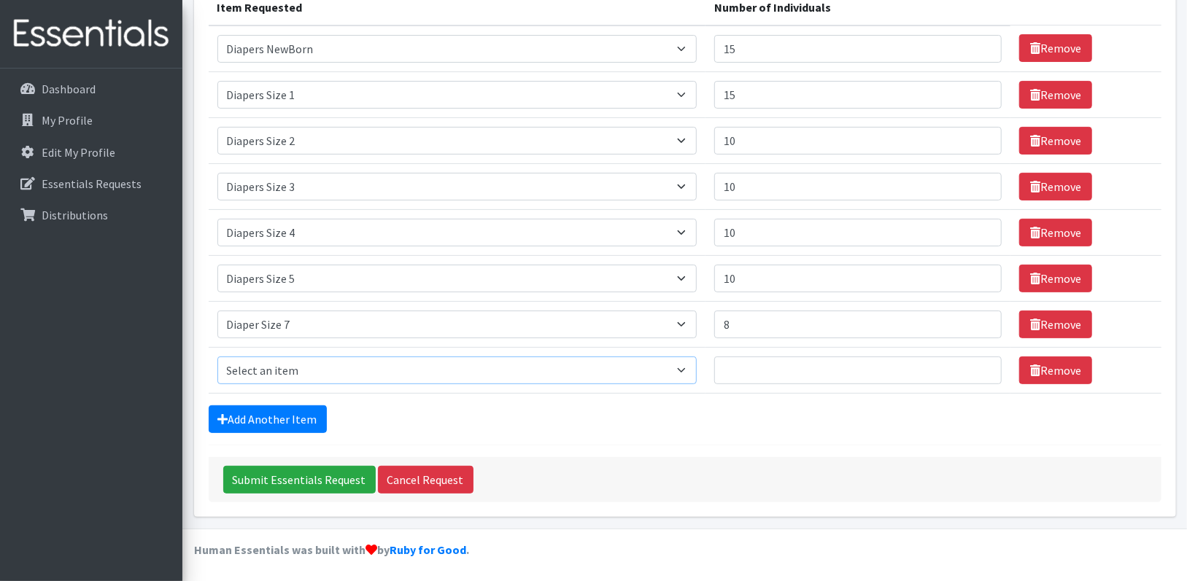
click at [694, 368] on select "Select an item # - Total number of kids being served with this order: Baby wipe…" at bounding box center [456, 371] width 479 height 28
select select "2649"
click at [217, 357] on select "Select an item # - Total number of kids being served with this order: Baby wipe…" at bounding box center [456, 371] width 479 height 28
click at [766, 368] on input "Number of Individuals" at bounding box center [857, 371] width 287 height 28
type input "10"
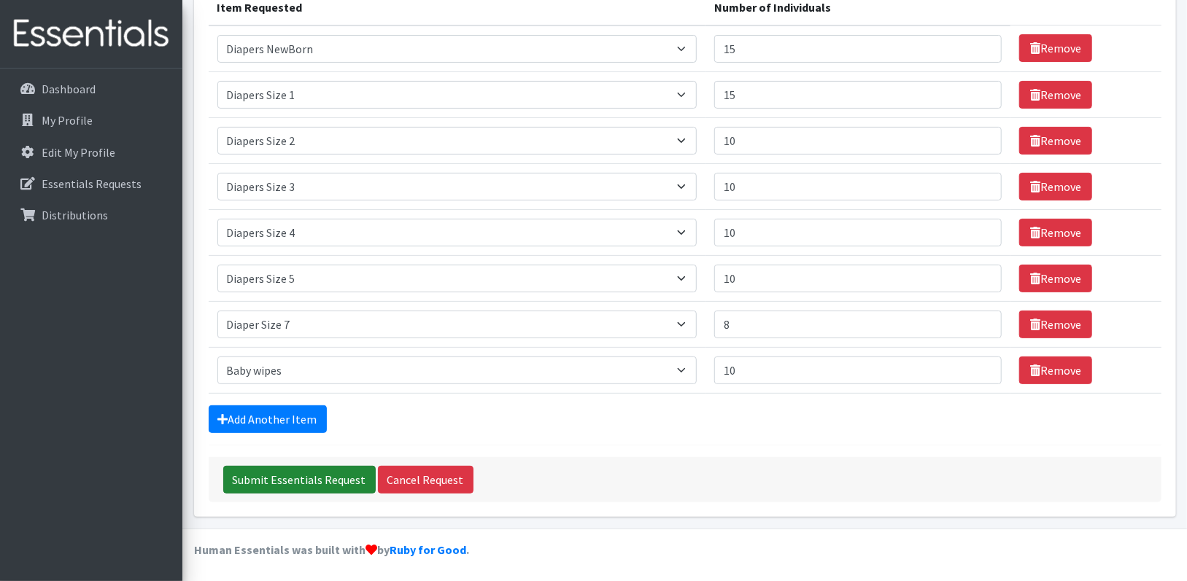
click at [351, 479] on input "Submit Essentials Request" at bounding box center [299, 480] width 152 height 28
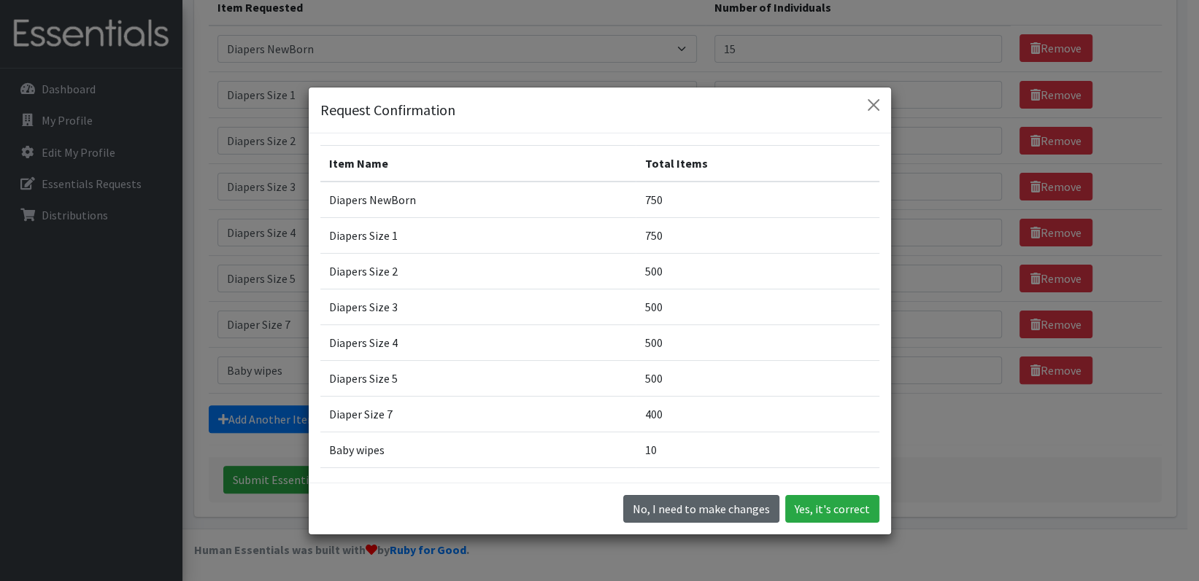
click at [653, 512] on button "No, I need to make changes" at bounding box center [701, 509] width 156 height 28
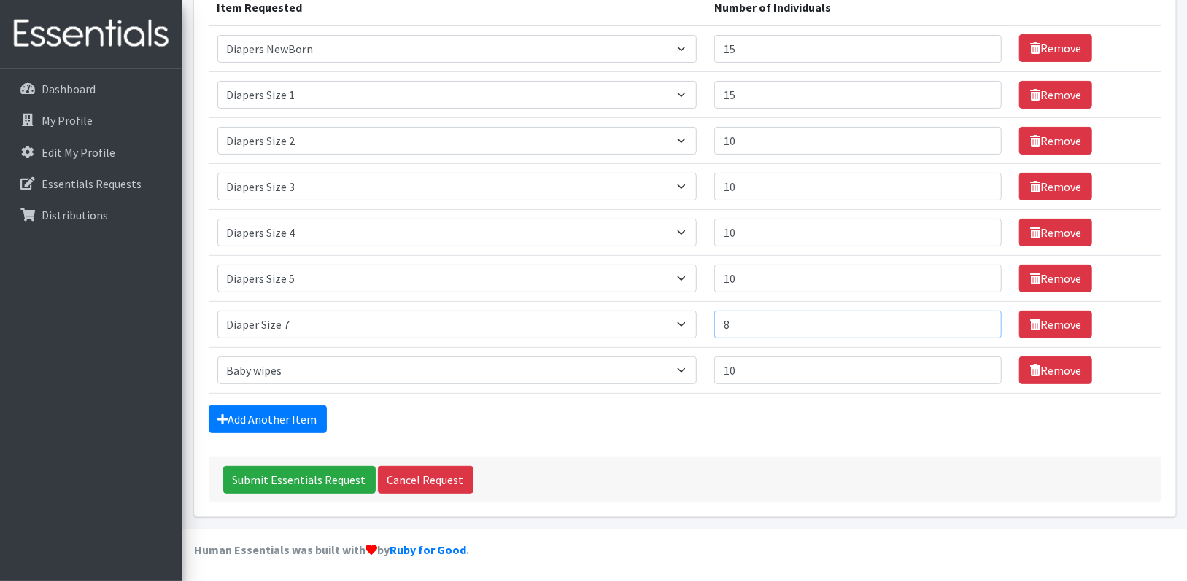
click at [777, 318] on input "8" at bounding box center [857, 325] width 287 height 28
type input "7"
click at [327, 473] on input "Submit Essentials Request" at bounding box center [299, 480] width 152 height 28
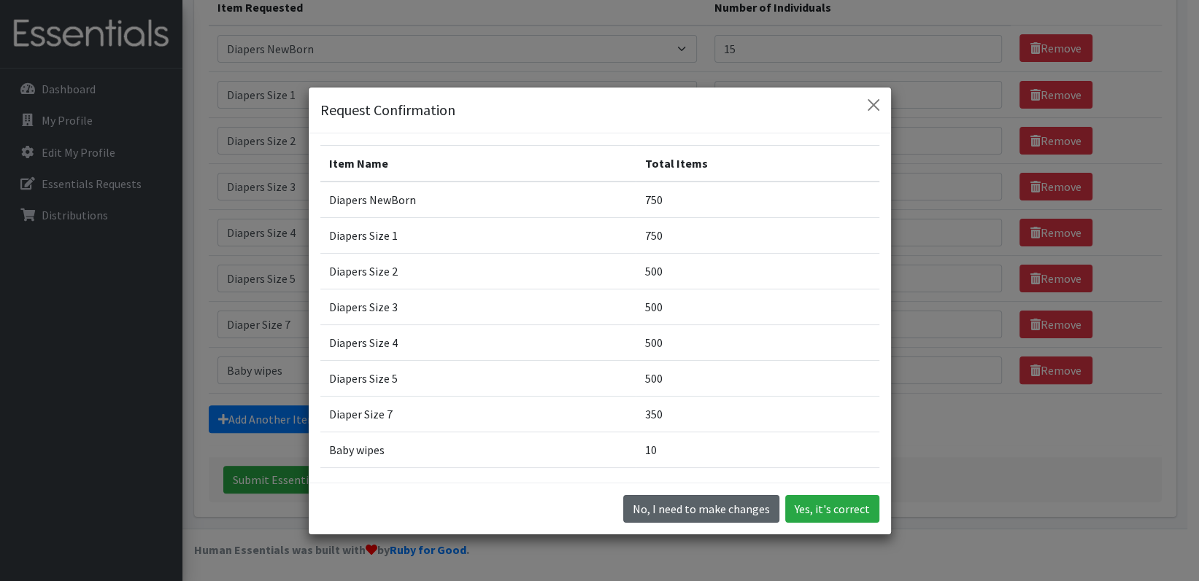
click at [707, 506] on button "No, I need to make changes" at bounding box center [701, 509] width 156 height 28
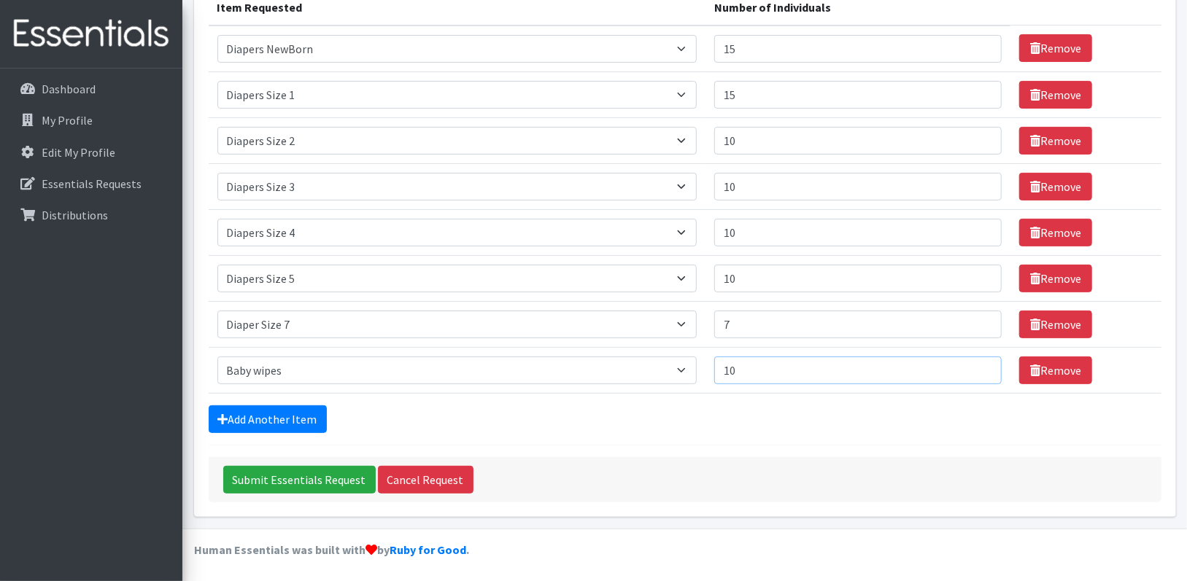
click at [752, 374] on input "10" at bounding box center [857, 371] width 287 height 28
type input "1"
click at [322, 470] on input "Submit Essentials Request" at bounding box center [299, 480] width 152 height 28
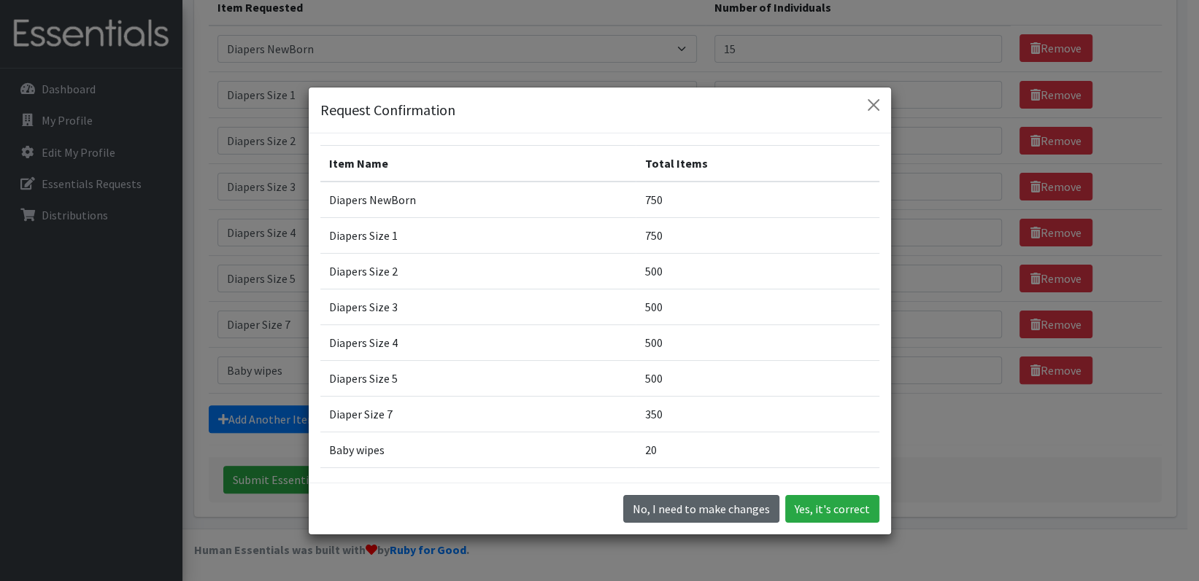
click at [634, 508] on button "No, I need to make changes" at bounding box center [701, 509] width 156 height 28
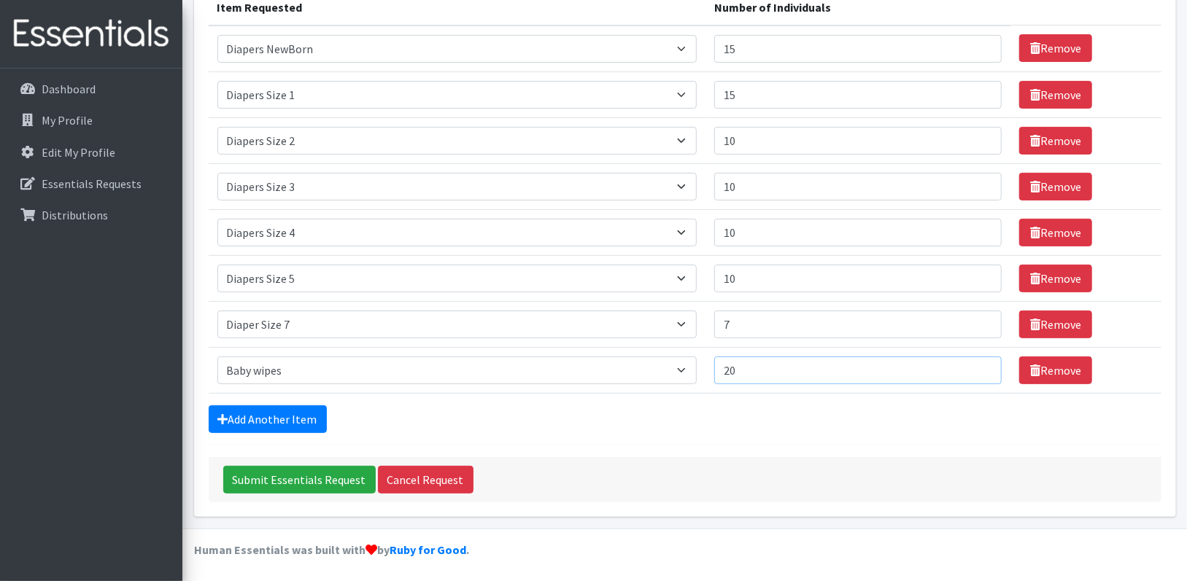
click at [755, 369] on input "20" at bounding box center [857, 371] width 287 height 28
type input "2"
type input "8"
type input "34"
click at [324, 477] on input "Submit Essentials Request" at bounding box center [299, 480] width 152 height 28
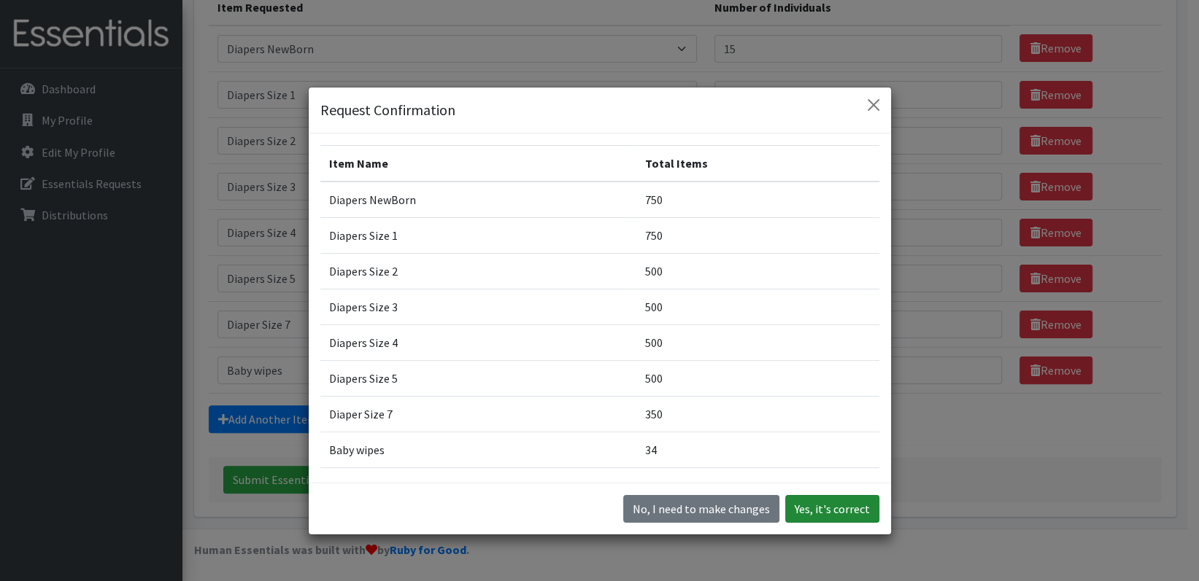
click at [839, 506] on button "Yes, it's correct" at bounding box center [832, 509] width 94 height 28
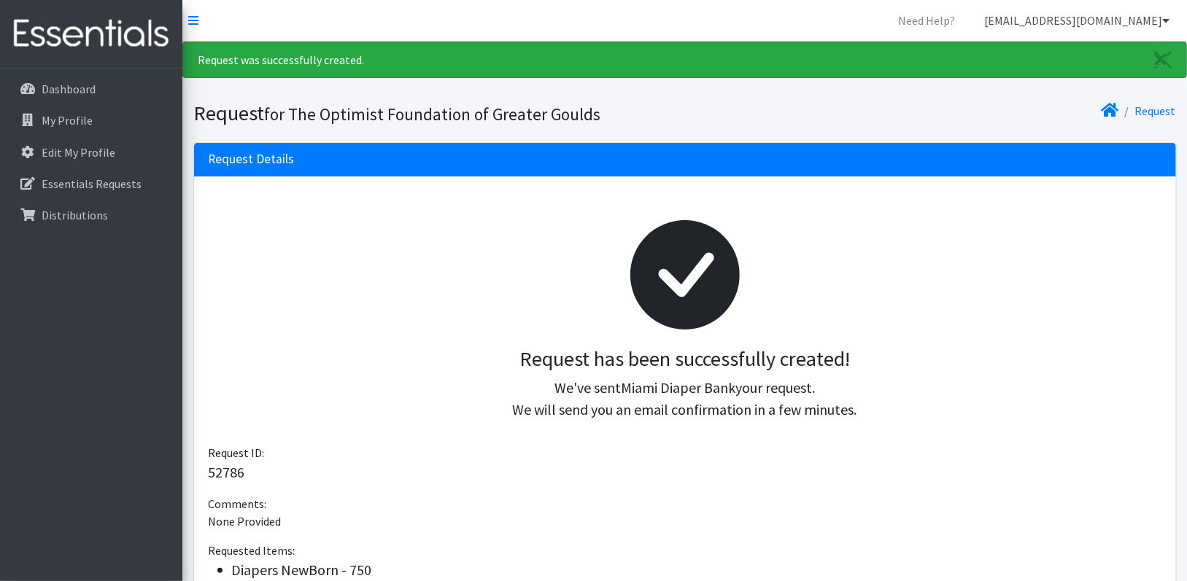
click at [1166, 20] on icon at bounding box center [1165, 21] width 7 height 12
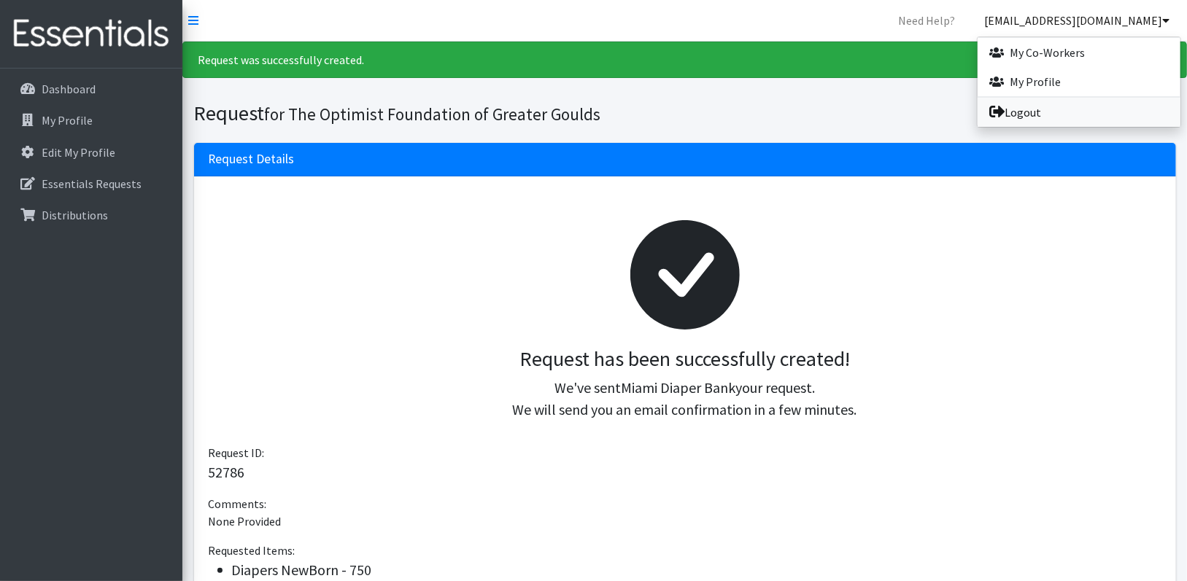
click at [1017, 115] on link "Logout" at bounding box center [1079, 112] width 203 height 29
